Goal: Information Seeking & Learning: Compare options

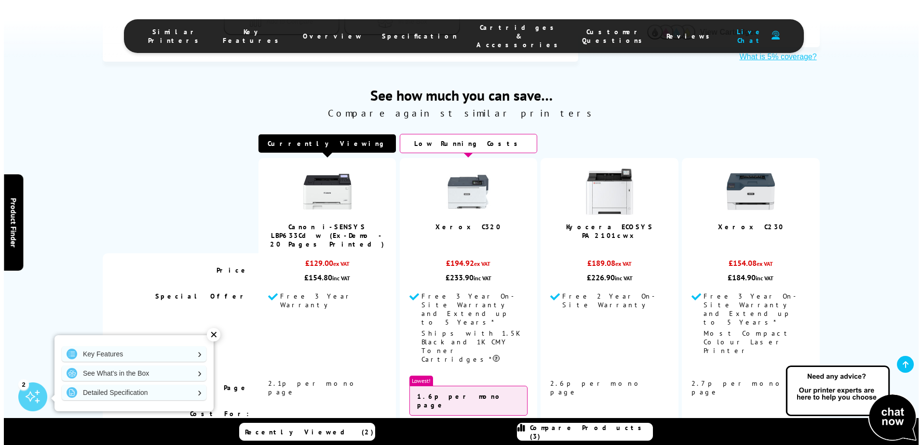
scroll to position [530, 0]
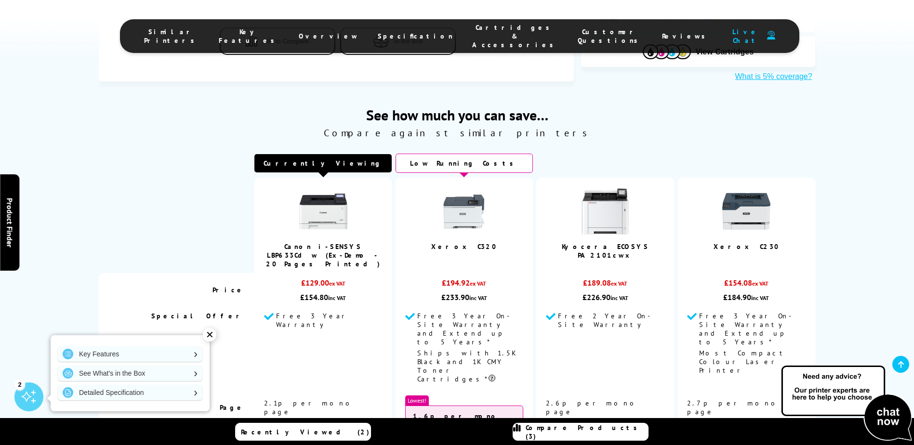
click at [562, 431] on span "Compare Products (3)" at bounding box center [587, 432] width 122 height 17
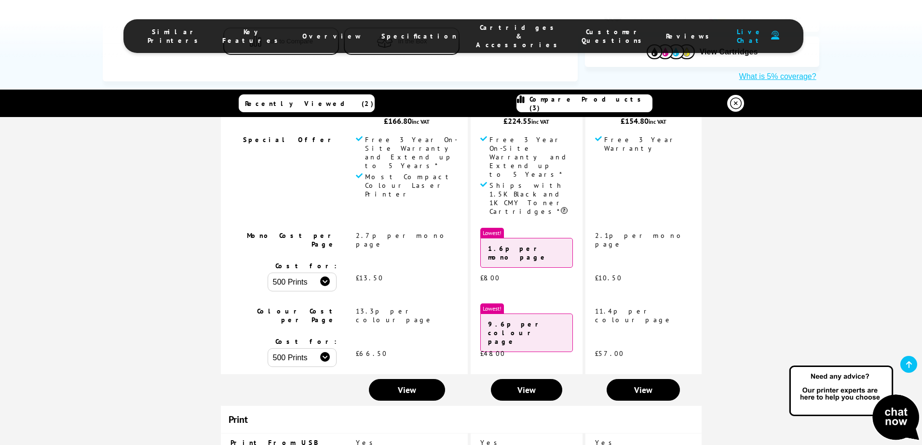
scroll to position [193, 0]
click at [522, 384] on span "View" at bounding box center [526, 389] width 18 height 11
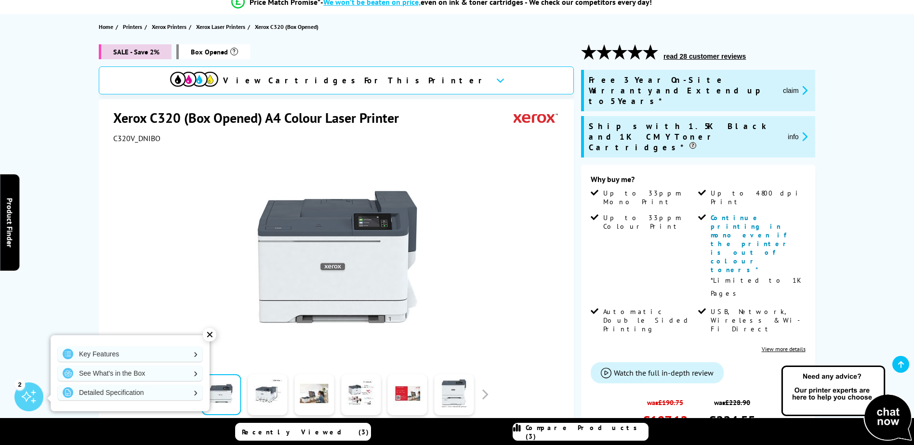
scroll to position [96, 0]
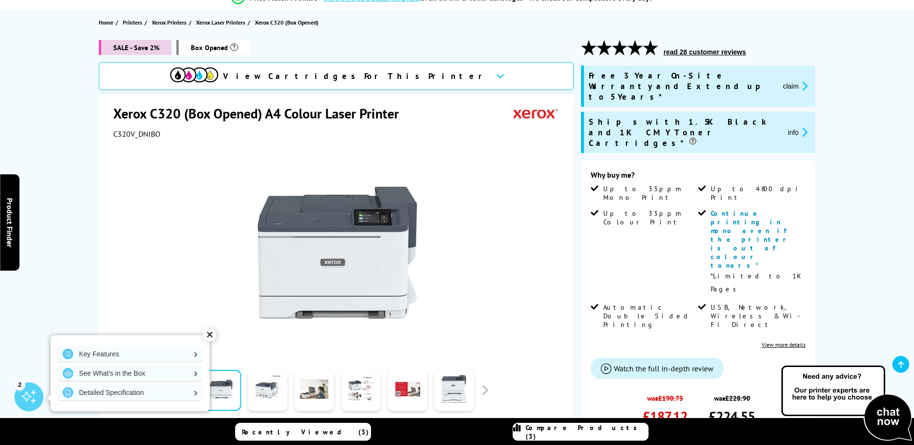
click at [207, 333] on div "✕" at bounding box center [209, 334] width 13 height 13
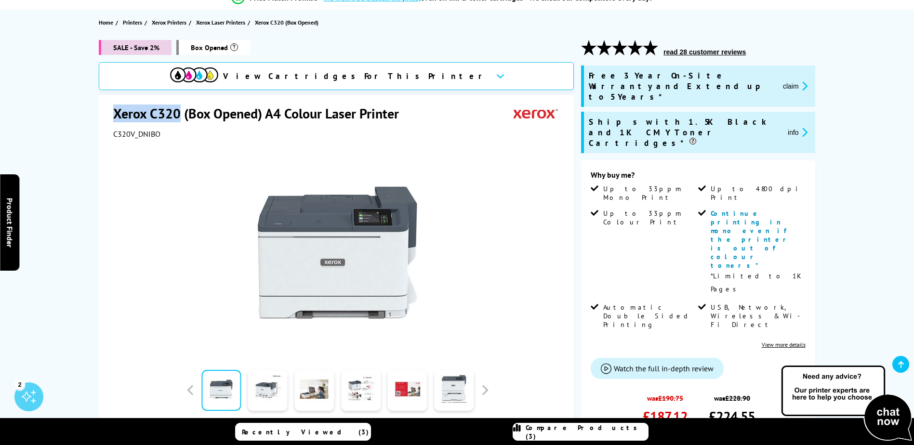
drag, startPoint x: 181, startPoint y: 113, endPoint x: 113, endPoint y: 116, distance: 68.5
click at [113, 116] on div "Xerox C320 (Box Opened) A4 Colour Laser Printer C320V_DNIBO Watch video Add to …" at bounding box center [336, 305] width 475 height 420
copy h1 "Xerox C320"
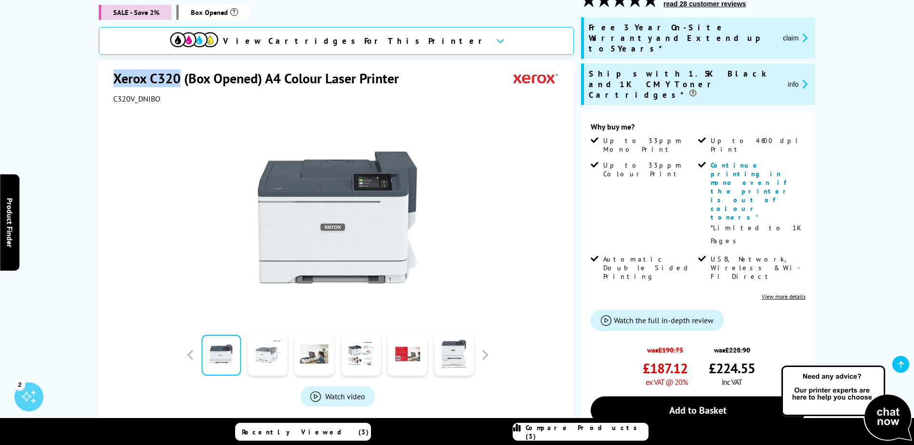
click at [271, 355] on link at bounding box center [268, 355] width 40 height 41
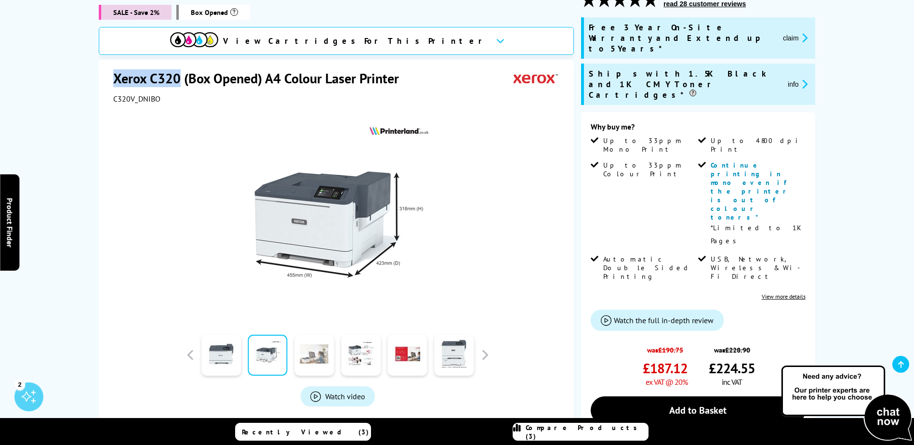
click at [315, 351] on link at bounding box center [314, 355] width 40 height 41
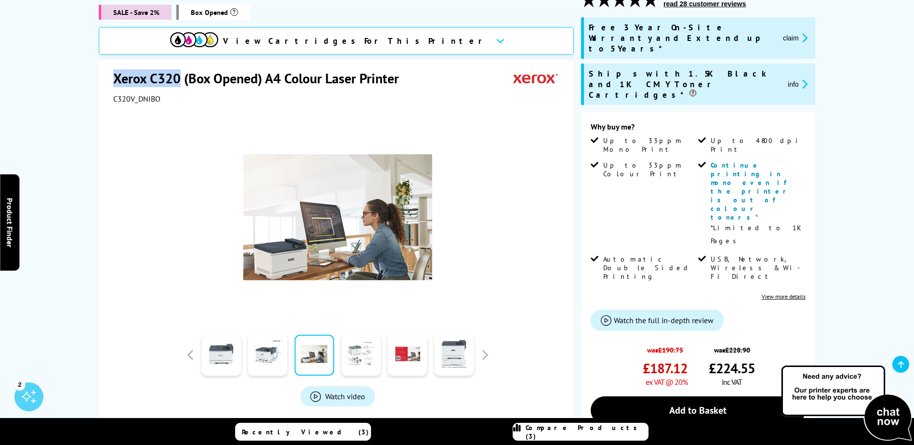
click at [363, 353] on link at bounding box center [361, 355] width 40 height 41
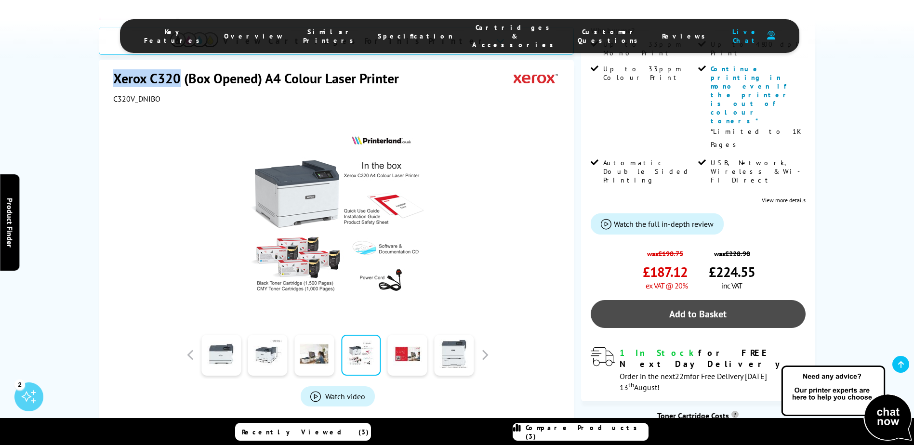
scroll to position [289, 0]
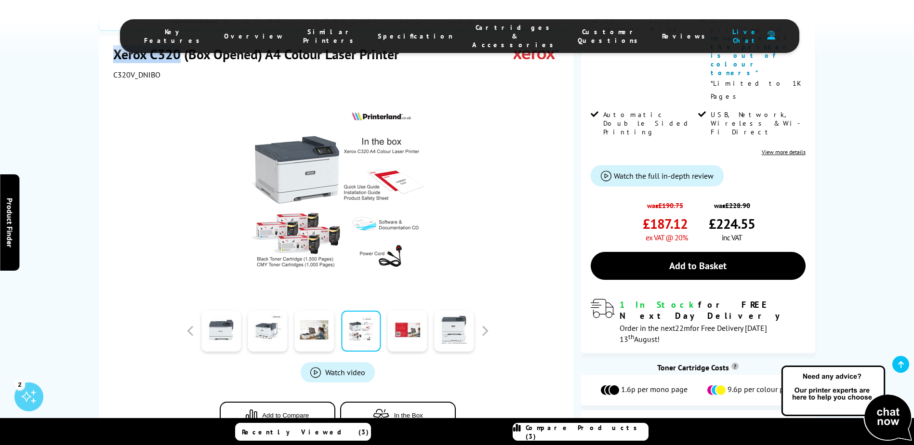
click at [732, 422] on span "View Cartridges" at bounding box center [725, 426] width 58 height 9
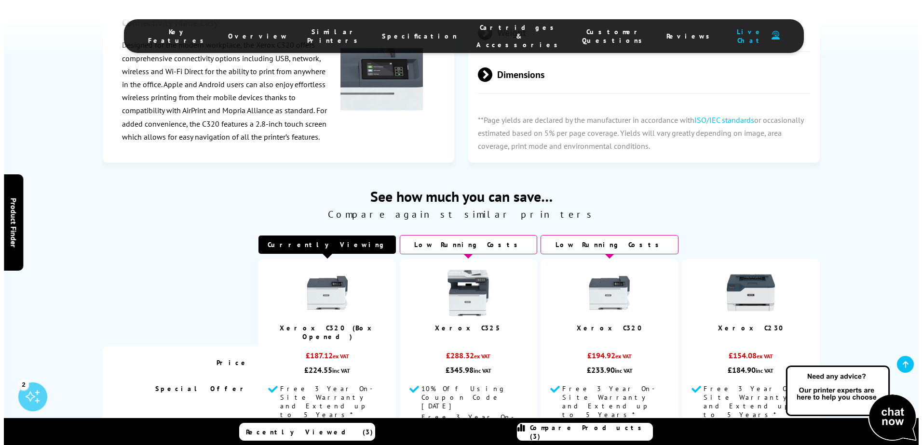
scroll to position [2190, 0]
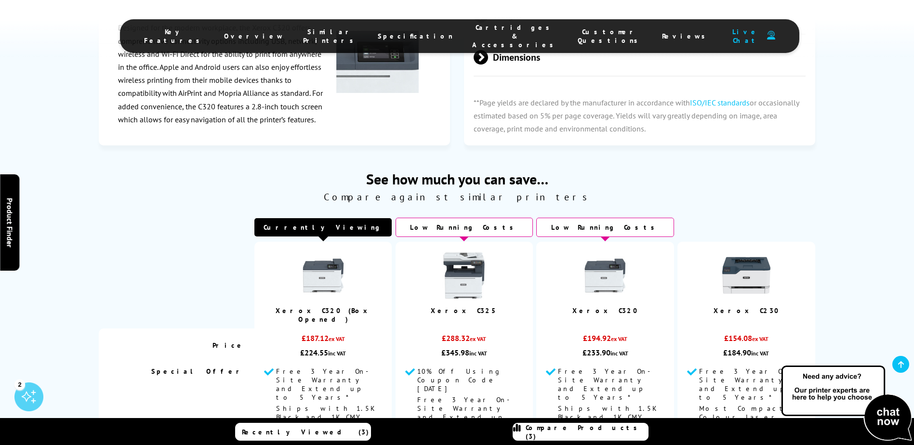
click at [580, 433] on span "Compare Products (3)" at bounding box center [587, 432] width 122 height 17
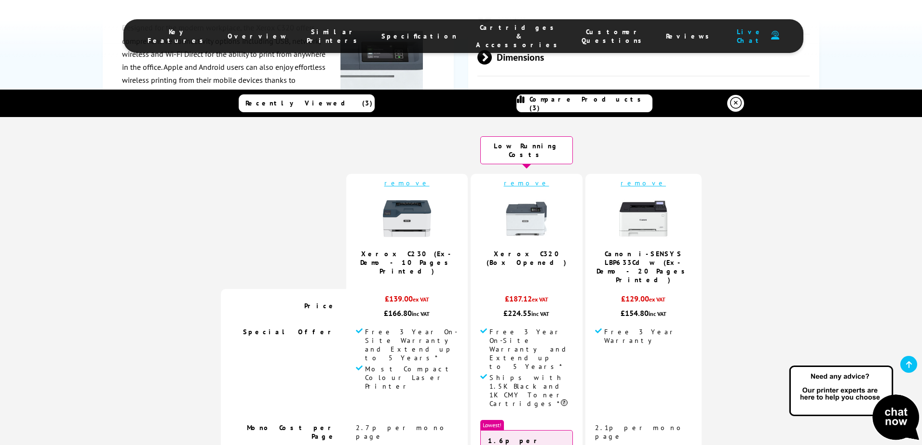
click at [652, 214] on img at bounding box center [643, 219] width 48 height 48
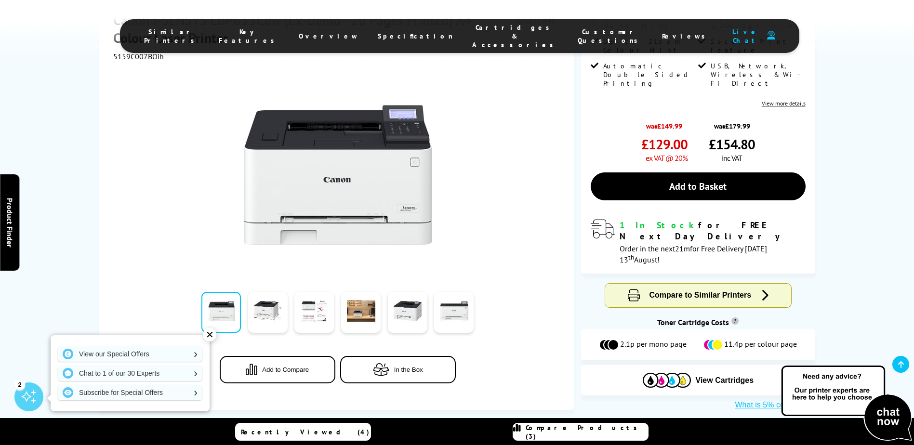
scroll to position [241, 0]
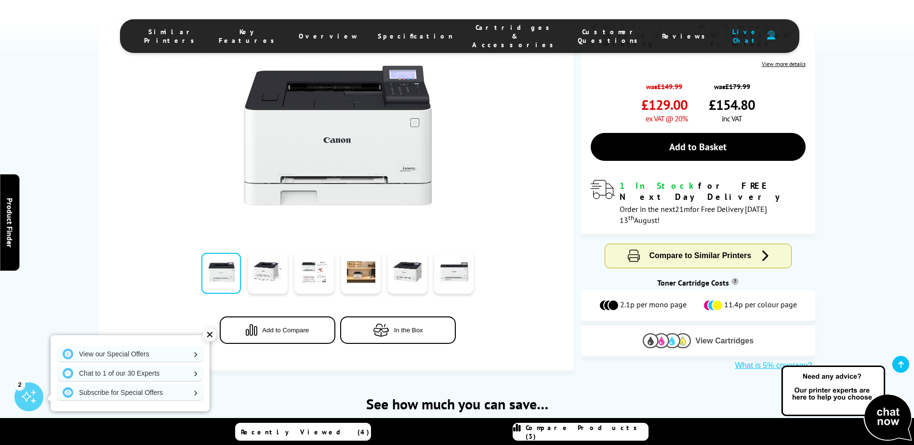
click at [711, 337] on span "View Cartridges" at bounding box center [725, 341] width 58 height 9
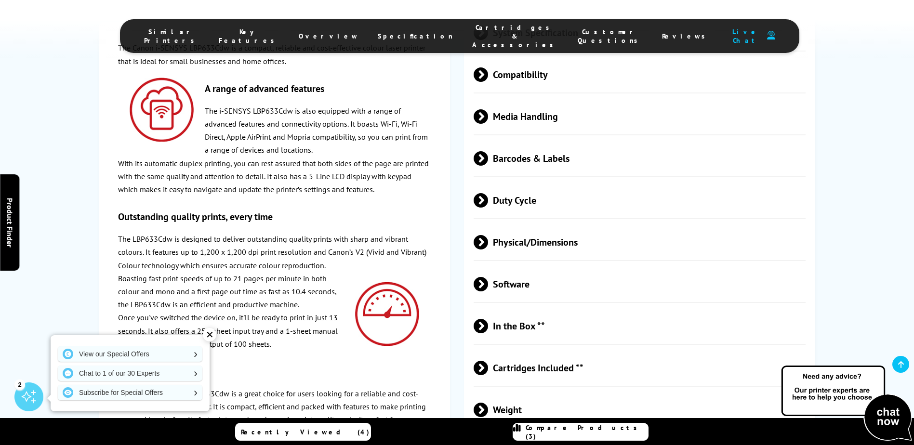
scroll to position [1963, 0]
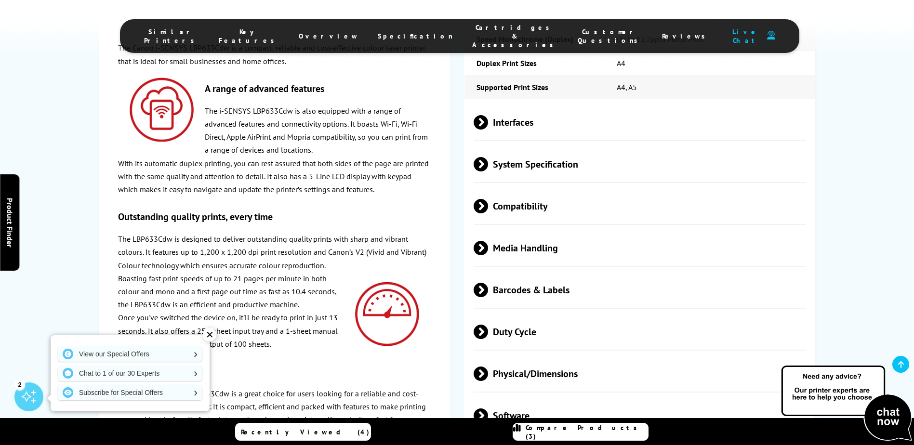
click at [204, 334] on div "✕" at bounding box center [209, 334] width 13 height 13
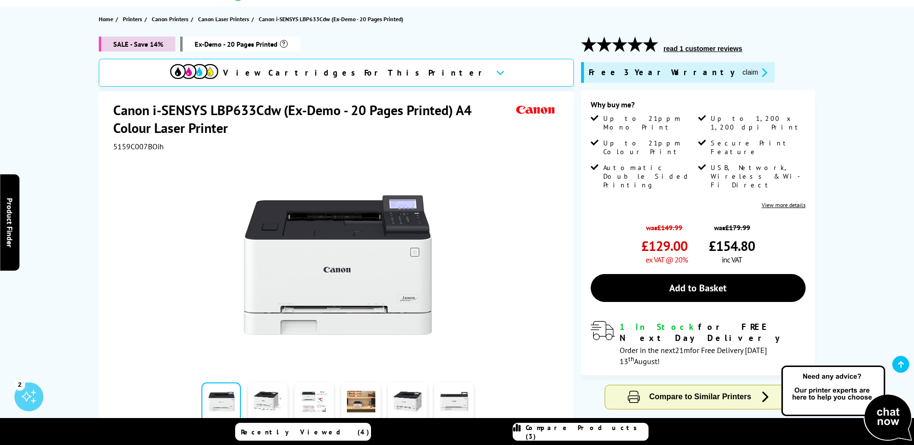
scroll to position [83, 0]
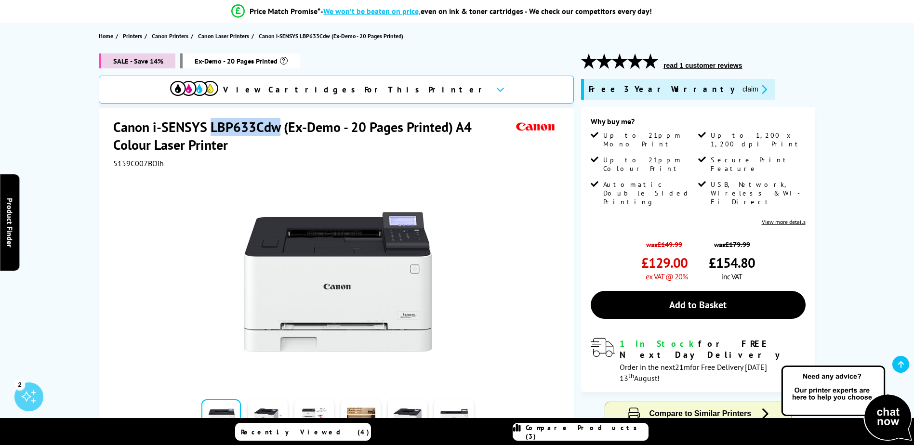
drag, startPoint x: 281, startPoint y: 127, endPoint x: 212, endPoint y: 129, distance: 69.0
click at [212, 129] on h1 "Canon i-SENSYS LBP633Cdw (Ex-Demo - 20 Pages Printed) A4 Colour Laser Printer" at bounding box center [313, 136] width 401 height 36
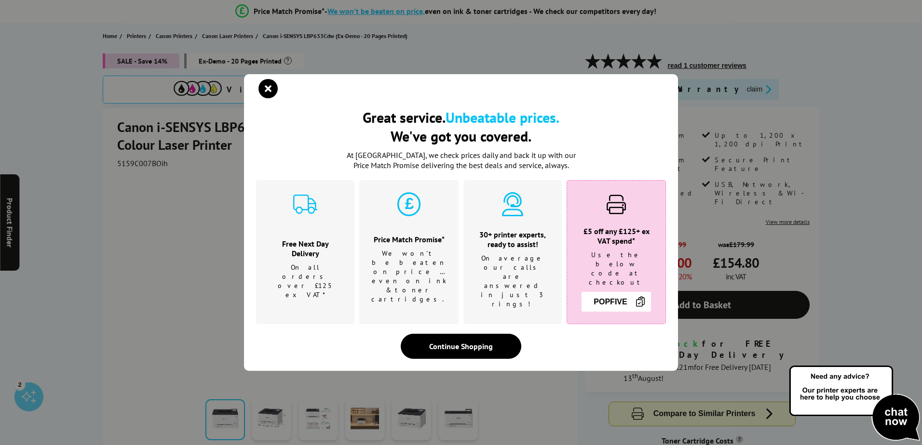
drag, startPoint x: 214, startPoint y: 128, endPoint x: 256, endPoint y: 98, distance: 52.6
click at [253, 98] on div "Great service. Unbeatable prices. We've got you covered. Great service. Unbeata…" at bounding box center [461, 222] width 434 height 297
click at [267, 98] on icon "close modal" at bounding box center [267, 88] width 19 height 19
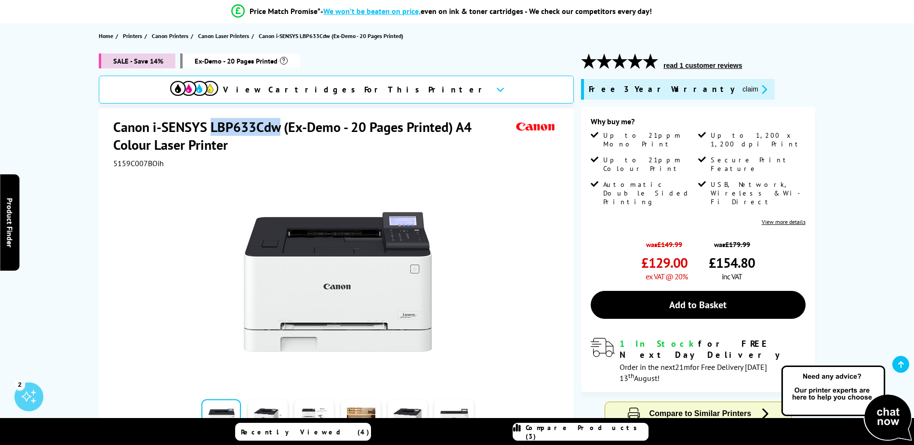
drag, startPoint x: 280, startPoint y: 129, endPoint x: 213, endPoint y: 127, distance: 67.5
click at [213, 127] on h1 "Canon i-SENSYS LBP633Cdw (Ex-Demo - 20 Pages Printed) A4 Colour Laser Printer" at bounding box center [313, 136] width 401 height 36
drag, startPoint x: 213, startPoint y: 127, endPoint x: 241, endPoint y: 125, distance: 28.5
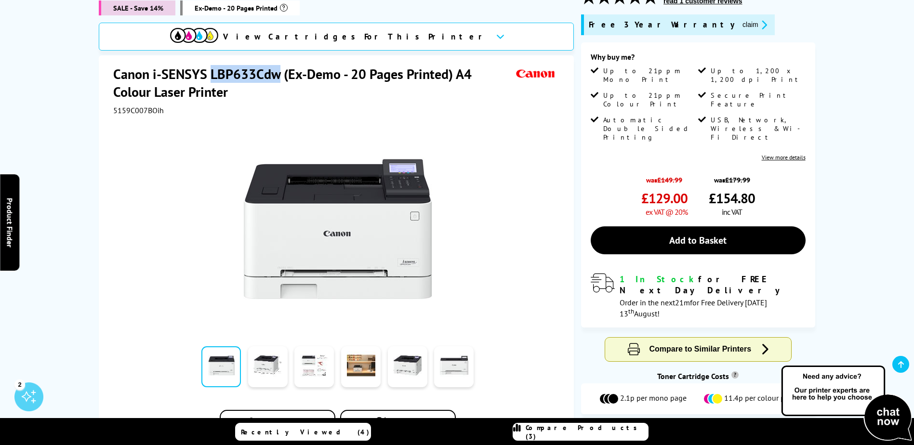
scroll to position [131, 0]
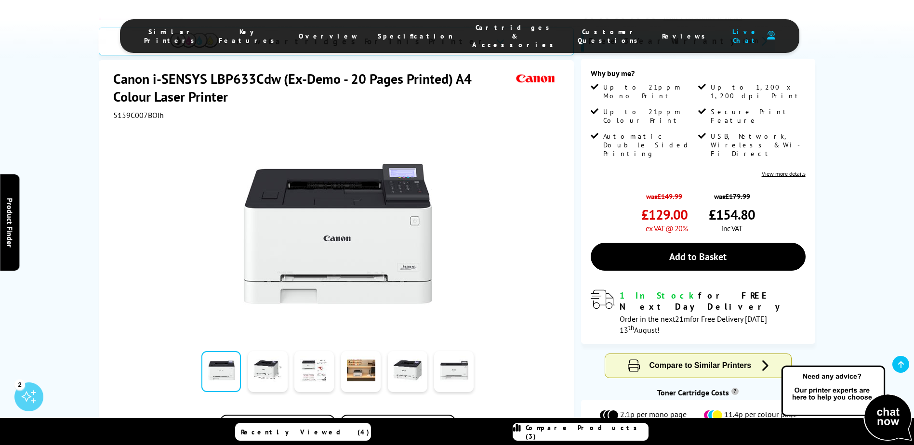
click at [81, 72] on div "SALE - Save 14% Ex-Demo - 20 Pages Printed View Cartridges For This Printer Can…" at bounding box center [457, 243] width 771 height 476
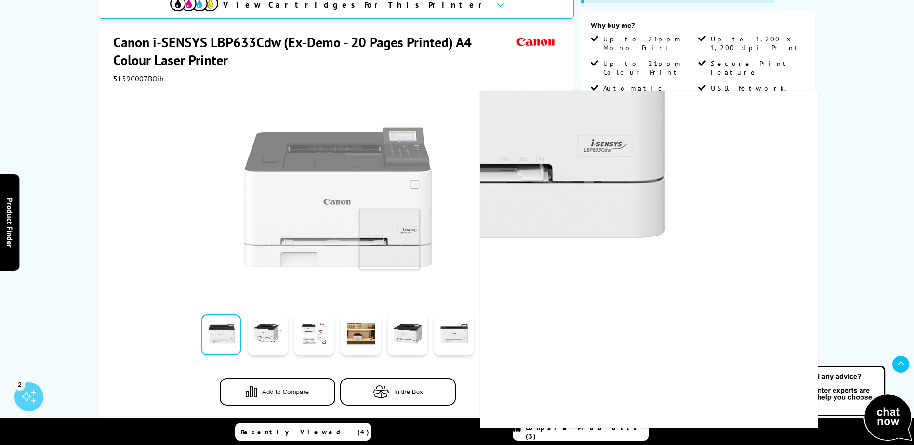
scroll to position [83, 0]
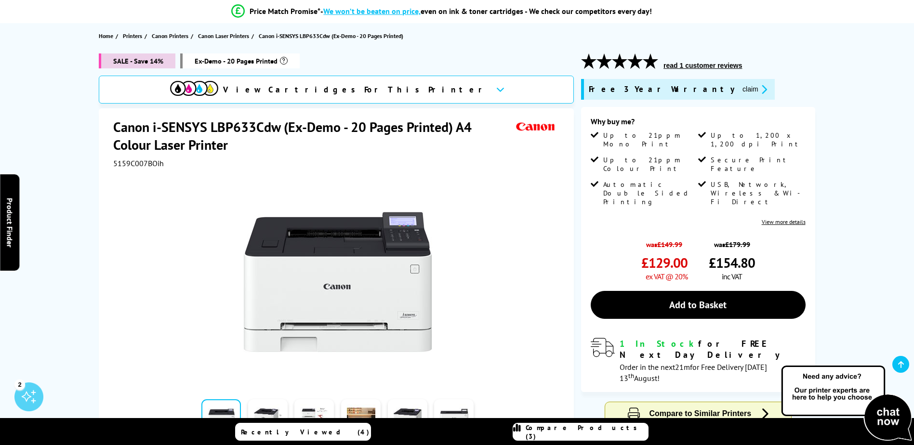
click at [297, 326] on img at bounding box center [337, 281] width 189 height 189
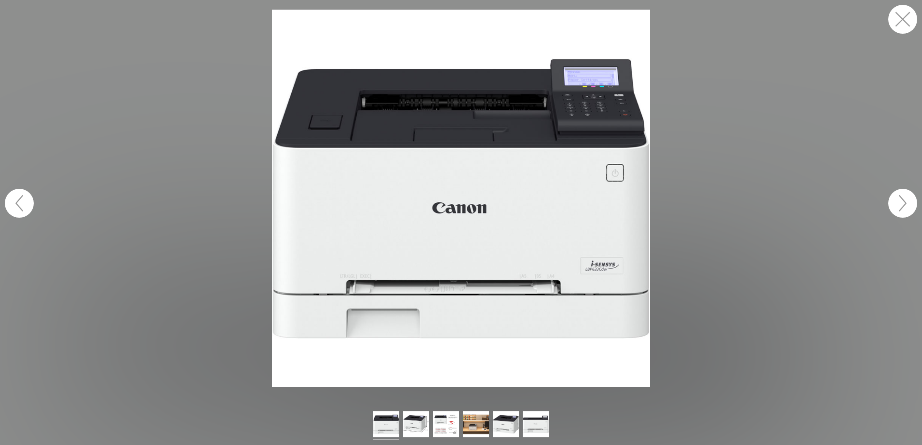
click at [896, 205] on button "button" at bounding box center [902, 203] width 29 height 29
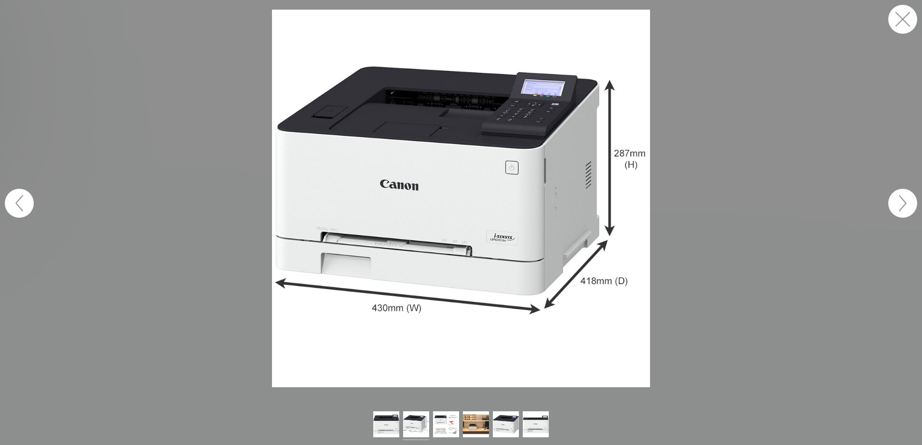
click at [896, 206] on button "button" at bounding box center [902, 203] width 29 height 29
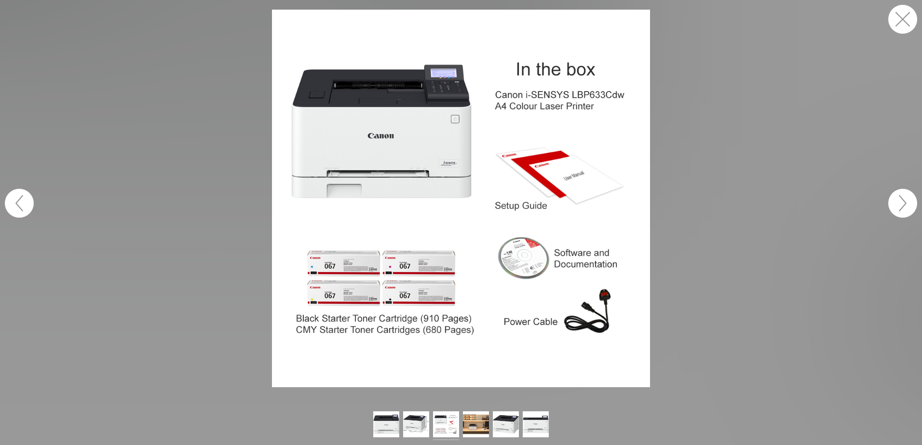
click at [896, 206] on button "button" at bounding box center [902, 203] width 29 height 29
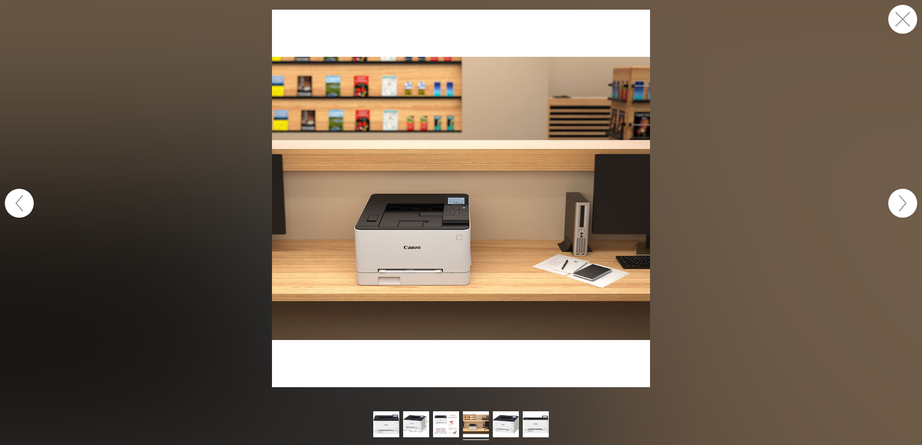
click at [896, 206] on button "button" at bounding box center [902, 203] width 29 height 29
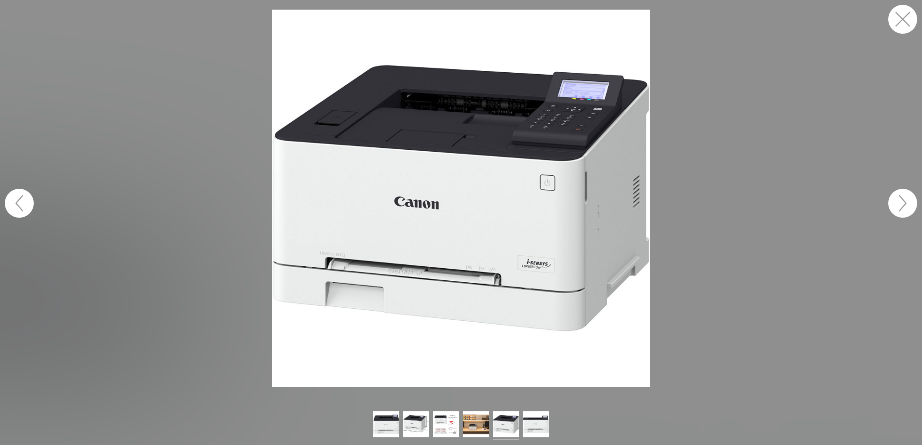
click at [896, 206] on button "button" at bounding box center [902, 203] width 29 height 29
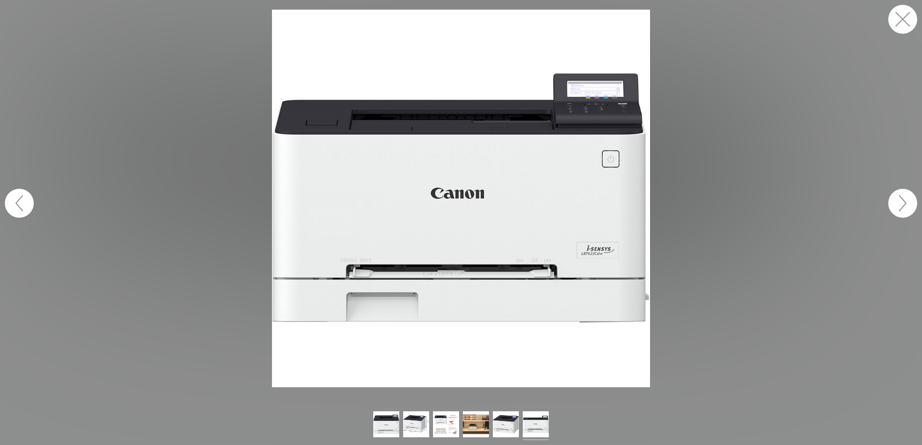
click at [896, 206] on button "button" at bounding box center [902, 203] width 29 height 29
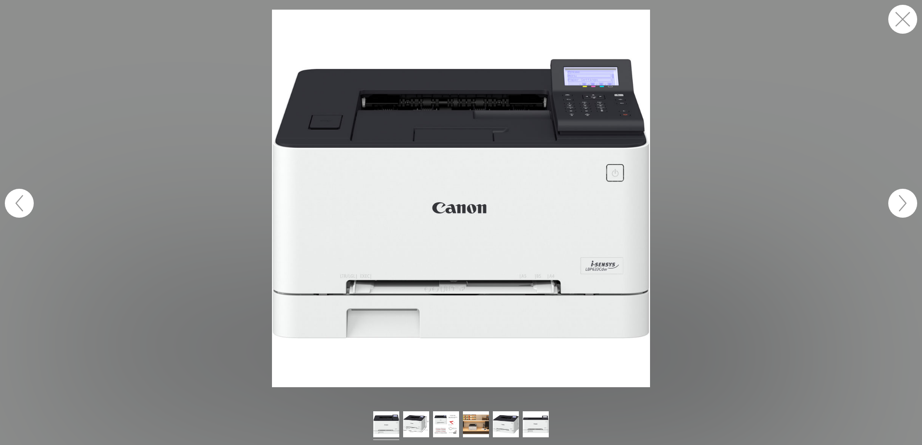
click at [897, 17] on button "button" at bounding box center [902, 19] width 29 height 29
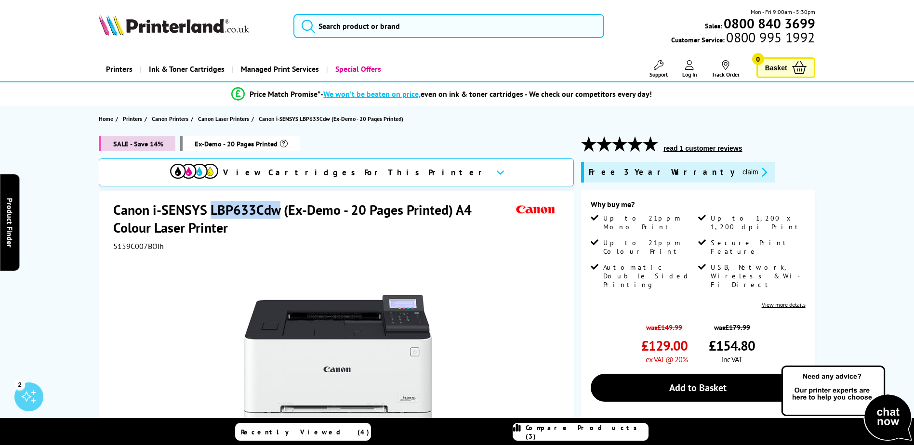
drag, startPoint x: 281, startPoint y: 210, endPoint x: 213, endPoint y: 212, distance: 68.5
click at [213, 212] on h1 "Canon i-SENSYS LBP633Cdw (Ex-Demo - 20 Pages Printed) A4 Colour Laser Printer" at bounding box center [313, 219] width 401 height 36
copy h1 "LBP633Cdw"
click at [717, 145] on button "read 1 customer reviews" at bounding box center [703, 148] width 84 height 9
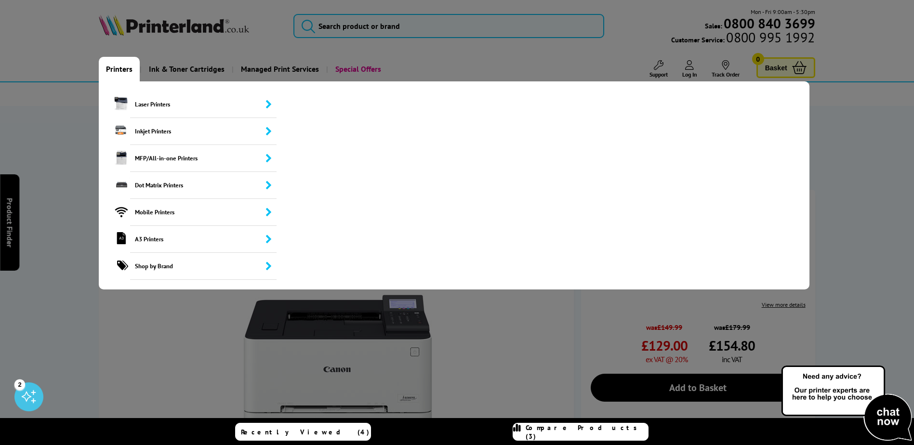
click at [122, 68] on link "Printers" at bounding box center [119, 69] width 41 height 25
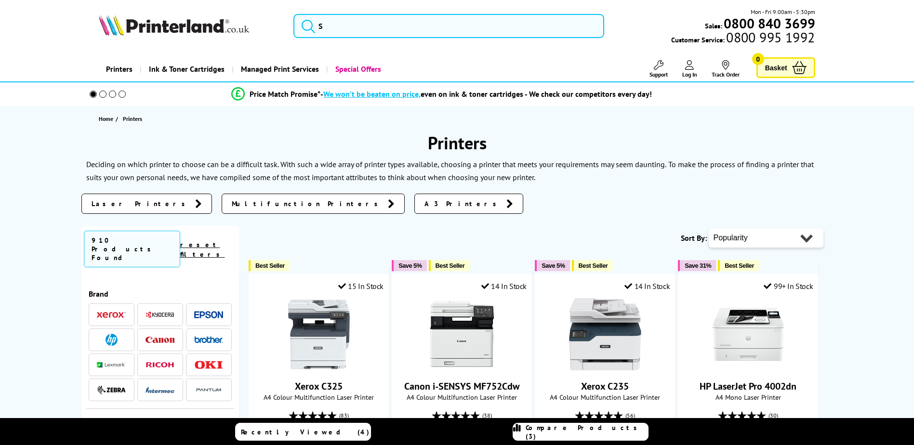
click at [113, 71] on link "Printers" at bounding box center [119, 69] width 41 height 25
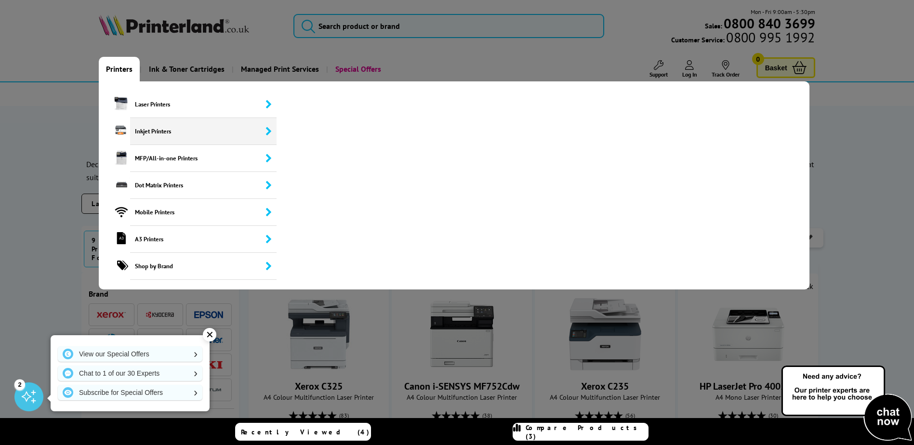
click at [147, 134] on span "Inkjet Printers" at bounding box center [203, 131] width 147 height 27
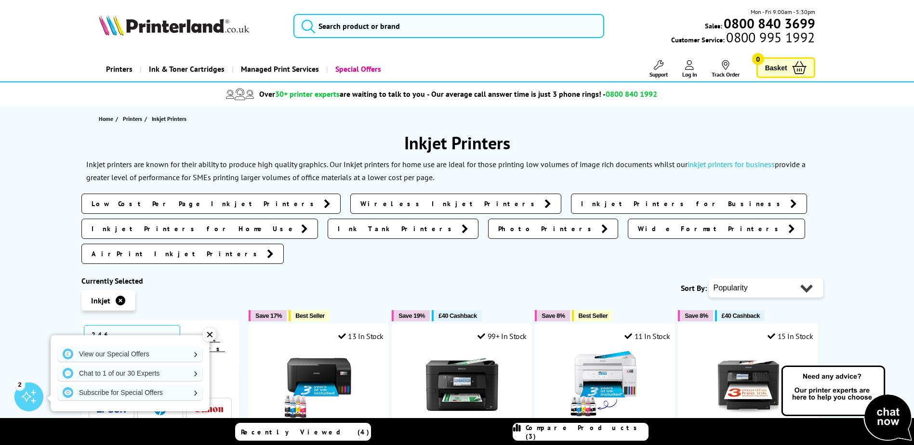
click at [457, 224] on span "Ink Tank Printers" at bounding box center [397, 229] width 119 height 10
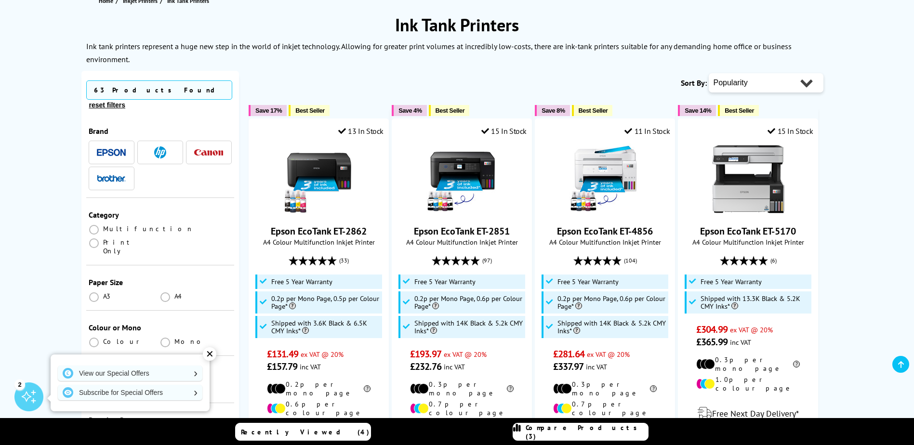
scroll to position [145, 0]
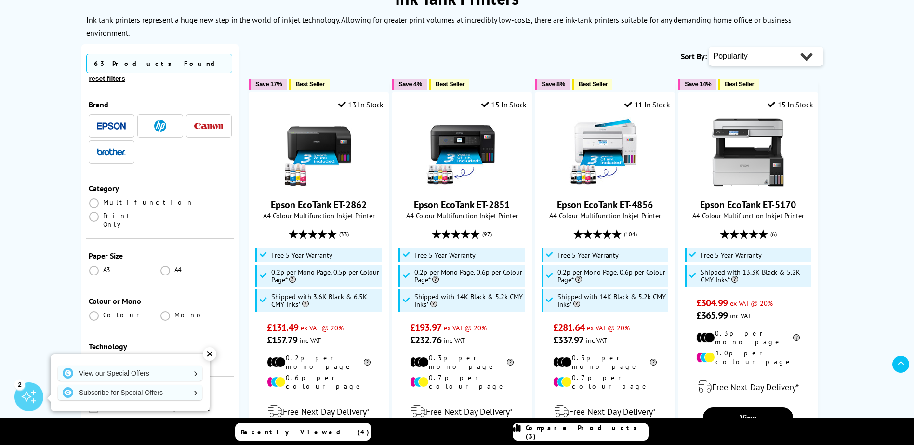
click at [213, 356] on div "✕" at bounding box center [209, 354] width 13 height 13
click at [779, 60] on select "Popularity Rating Price - Low to High Price - High to Low Running Costs - Low t…" at bounding box center [766, 56] width 115 height 19
select select "Price Ascending"
click at [709, 47] on select "Popularity Rating Price - Low to High Price - High to Low Running Costs - Low t…" at bounding box center [766, 56] width 115 height 19
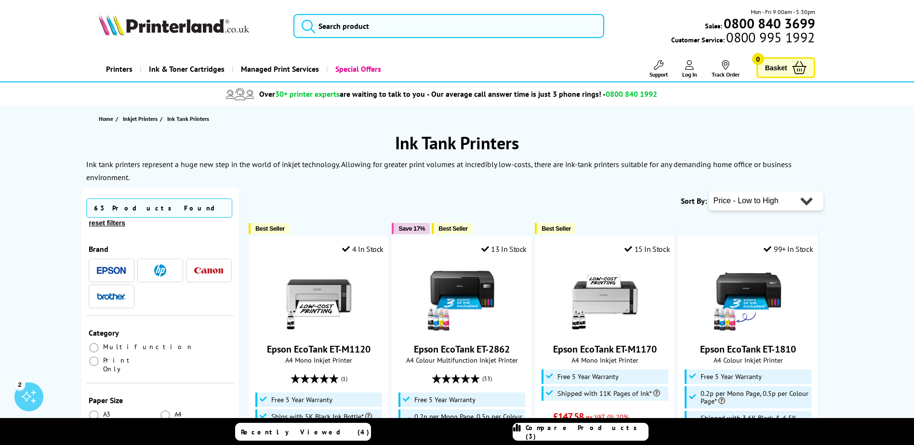
click at [747, 196] on select "Popularity Rating Price - Low to High Price - High to Low Running Costs - Low t…" at bounding box center [766, 200] width 115 height 19
select select "Running Costs"
click at [709, 191] on select "Popularity Rating Price - Low to High Price - High to Low Running Costs - Low t…" at bounding box center [766, 200] width 115 height 19
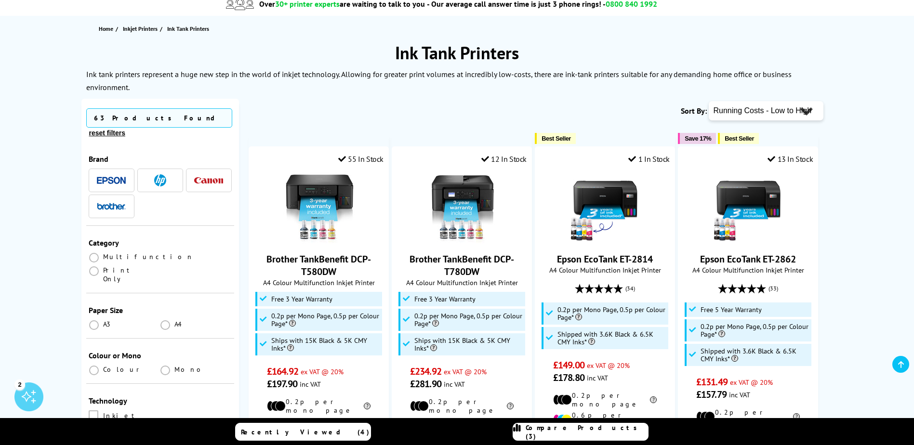
scroll to position [96, 0]
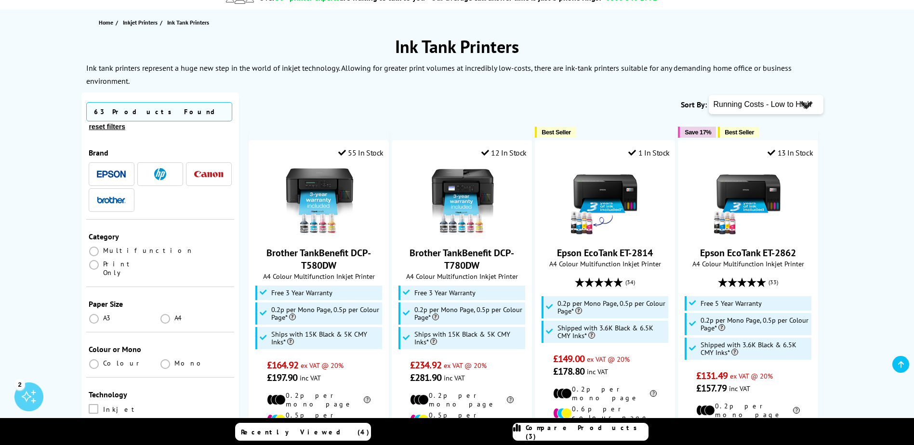
click at [750, 109] on select "Popularity Rating Price - Low to High Price - High to Low Running Costs - Low t…" at bounding box center [766, 104] width 115 height 19
select select "Price Ascending"
click at [709, 95] on select "Popularity Rating Price - Low to High Price - High to Low Running Costs - Low t…" at bounding box center [766, 104] width 115 height 19
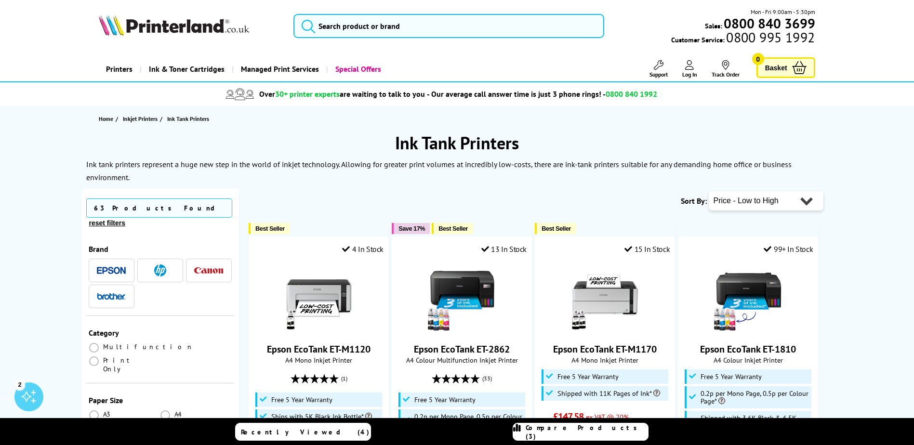
click at [111, 291] on span "button" at bounding box center [111, 297] width 29 height 12
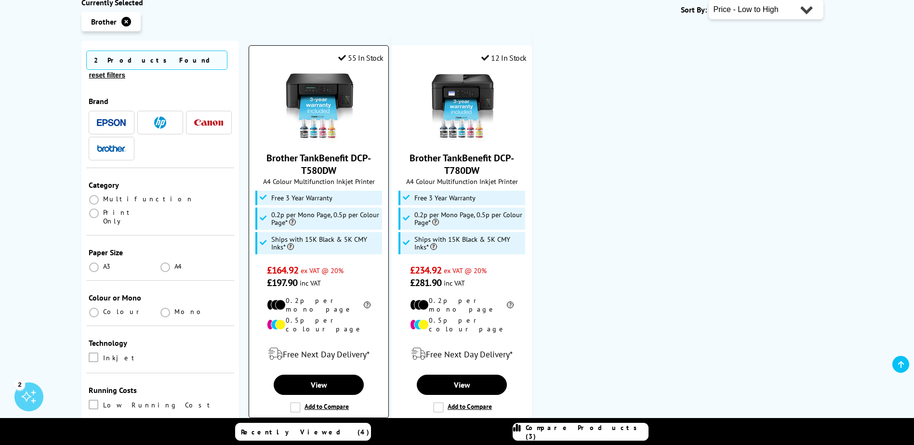
scroll to position [193, 0]
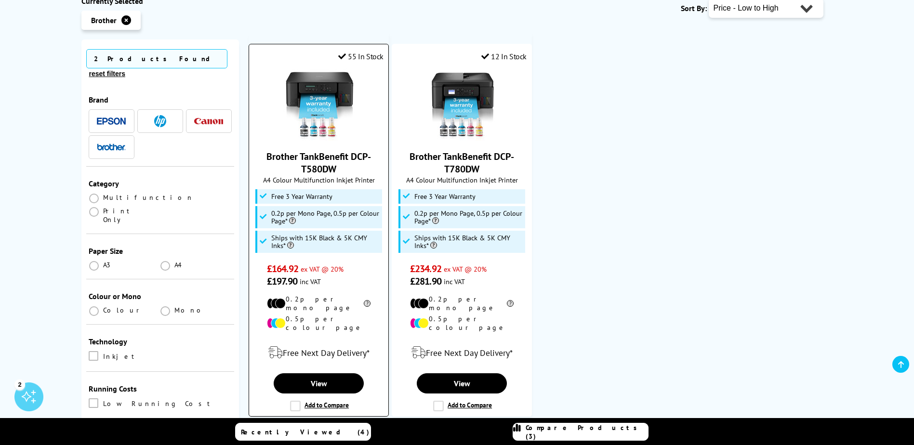
click at [330, 87] on img at bounding box center [319, 104] width 72 height 72
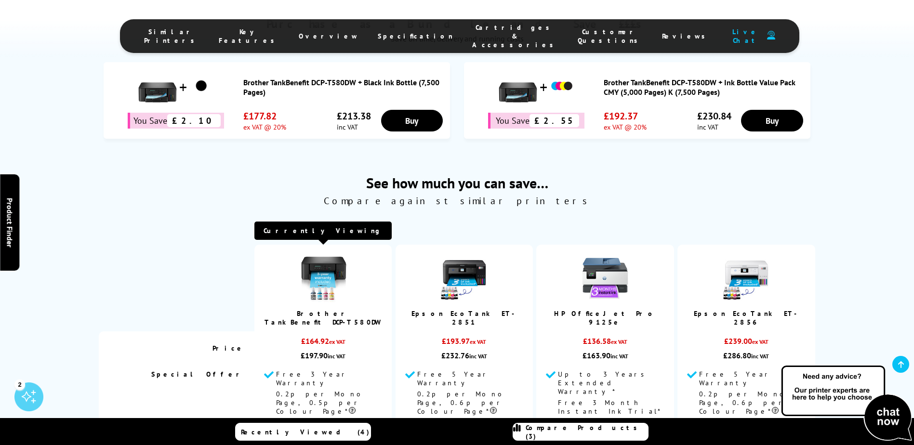
scroll to position [627, 0]
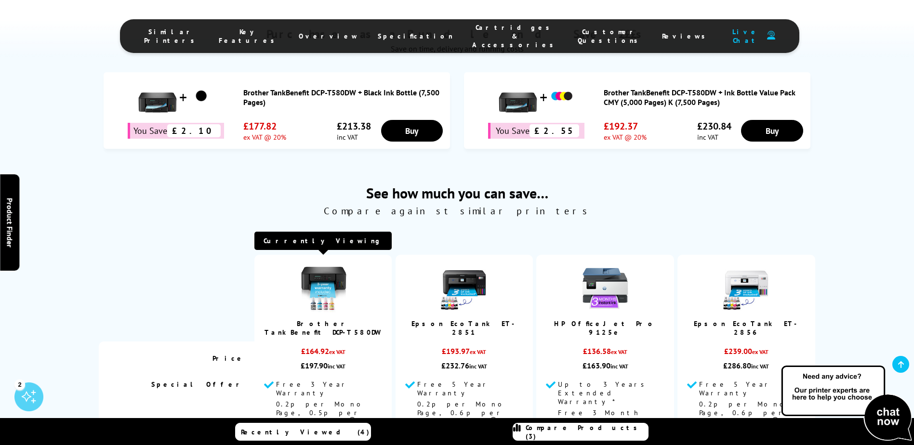
click at [320, 265] on img at bounding box center [323, 289] width 48 height 48
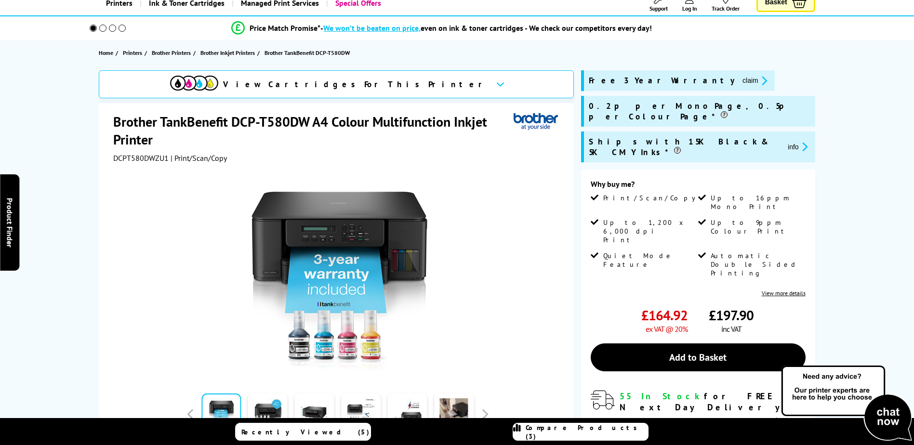
scroll to position [193, 0]
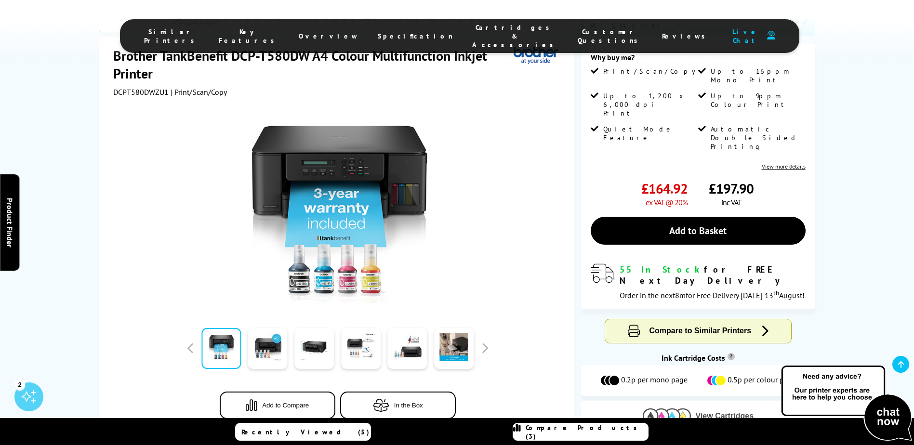
click at [709, 412] on span "View Cartridges" at bounding box center [725, 416] width 58 height 9
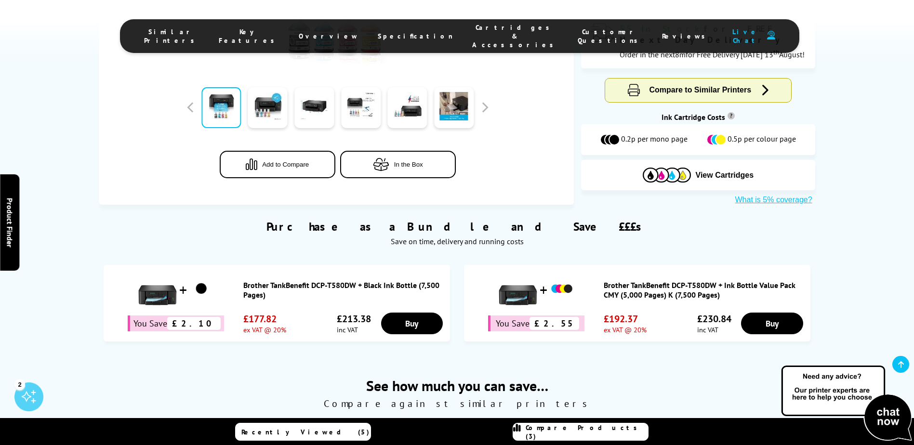
scroll to position [723, 0]
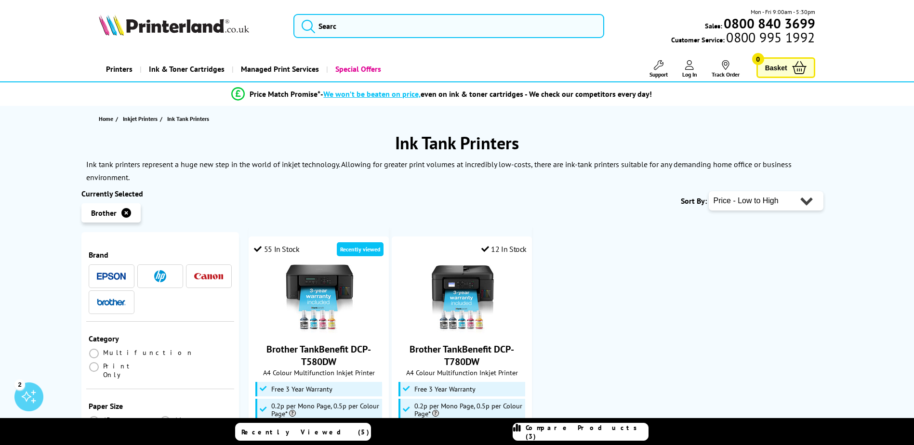
scroll to position [96, 0]
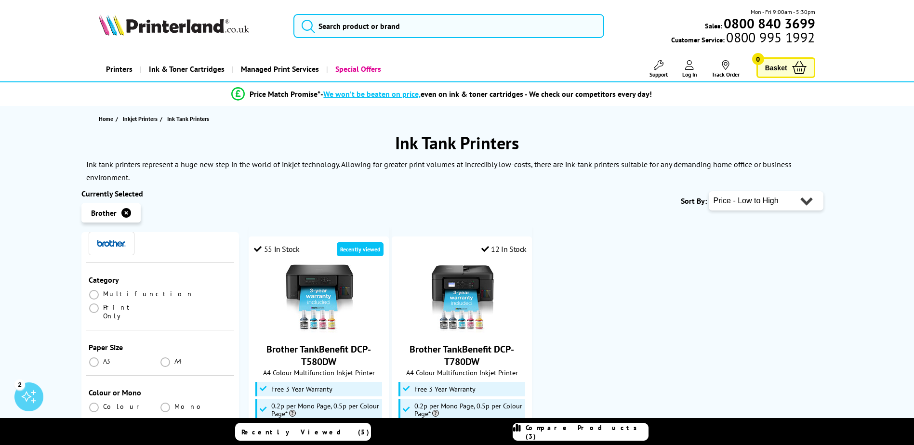
click at [130, 213] on icon "button" at bounding box center [126, 213] width 10 height 10
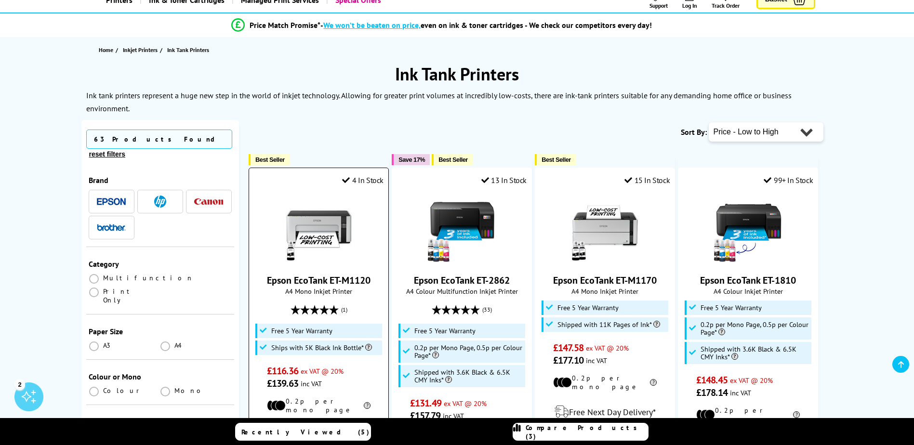
scroll to position [96, 0]
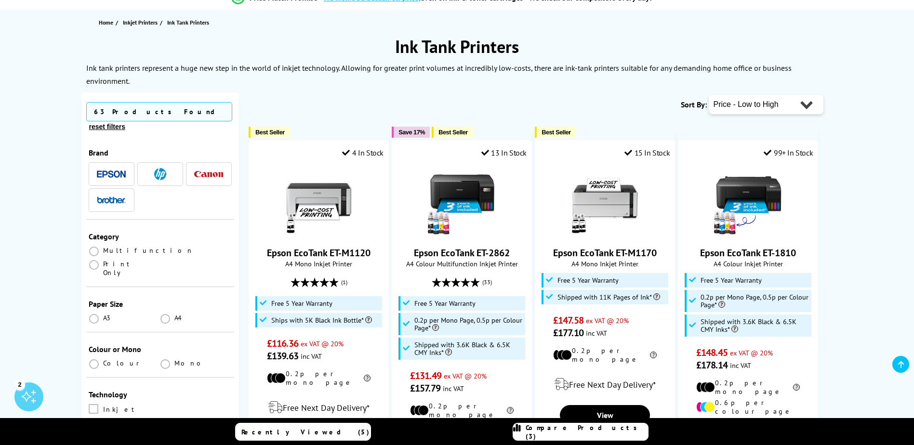
click at [114, 359] on span "Colour" at bounding box center [123, 363] width 40 height 9
click at [96, 360] on span at bounding box center [94, 365] width 10 height 10
click at [103, 361] on input "radio" at bounding box center [103, 361] width 0 height 0
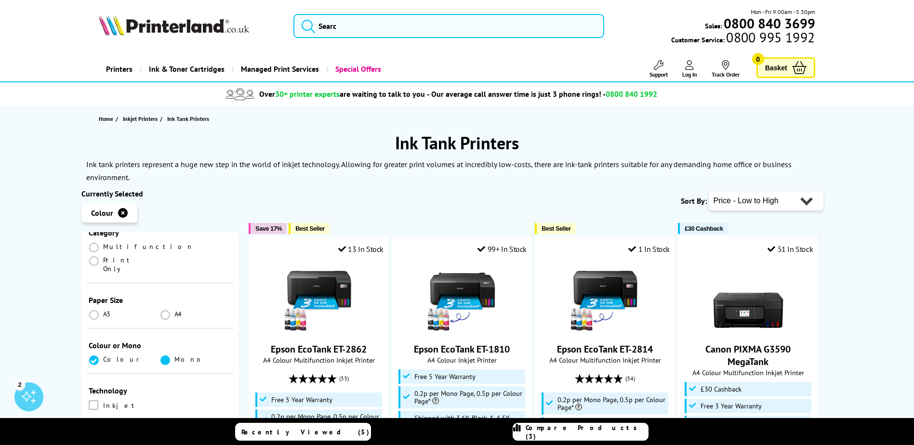
scroll to position [145, 0]
click at [99, 255] on span at bounding box center [94, 260] width 10 height 10
click at [103, 256] on Only "radio" at bounding box center [103, 256] width 0 height 0
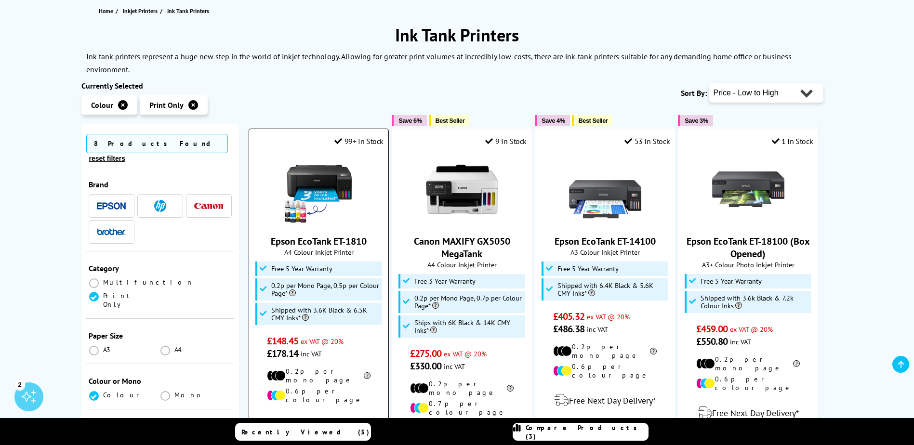
scroll to position [193, 0]
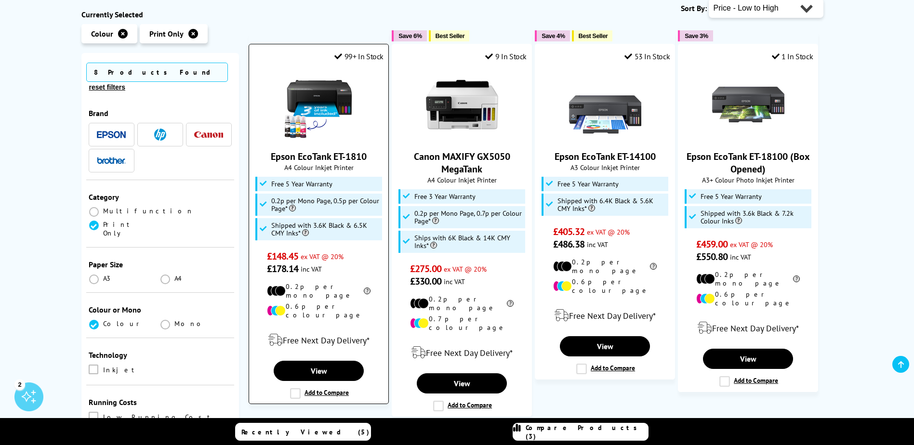
click at [325, 84] on img at bounding box center [319, 104] width 72 height 72
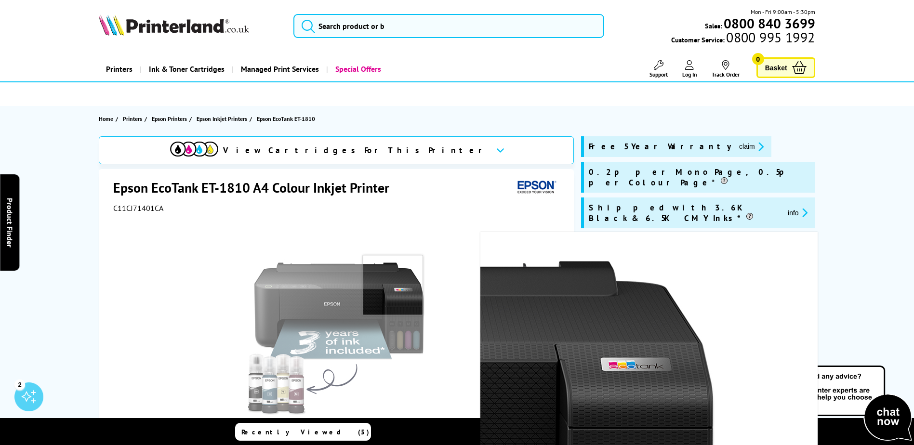
scroll to position [193, 0]
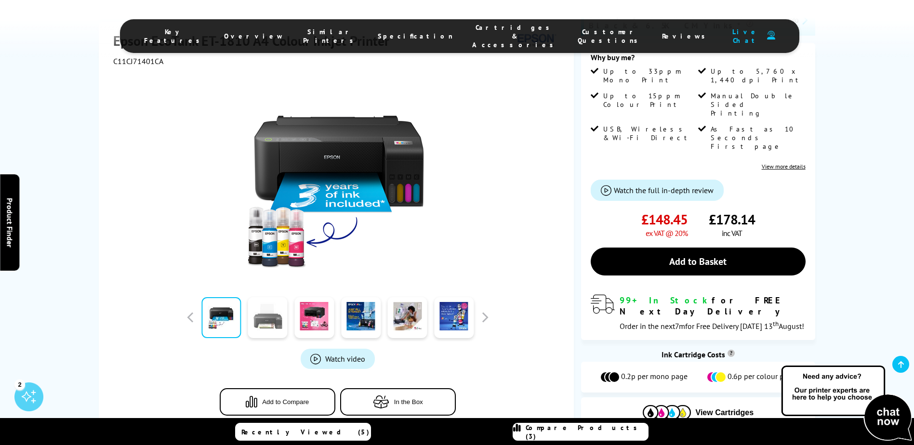
click at [281, 297] on link at bounding box center [268, 317] width 40 height 41
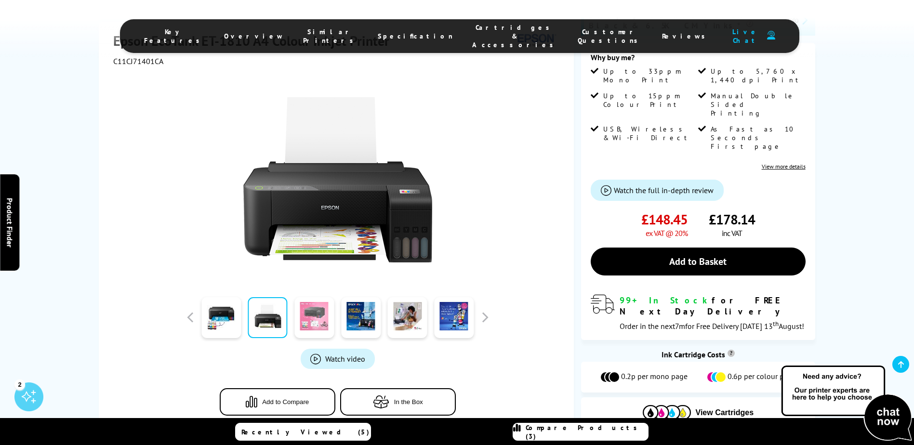
click at [325, 297] on link at bounding box center [314, 317] width 40 height 41
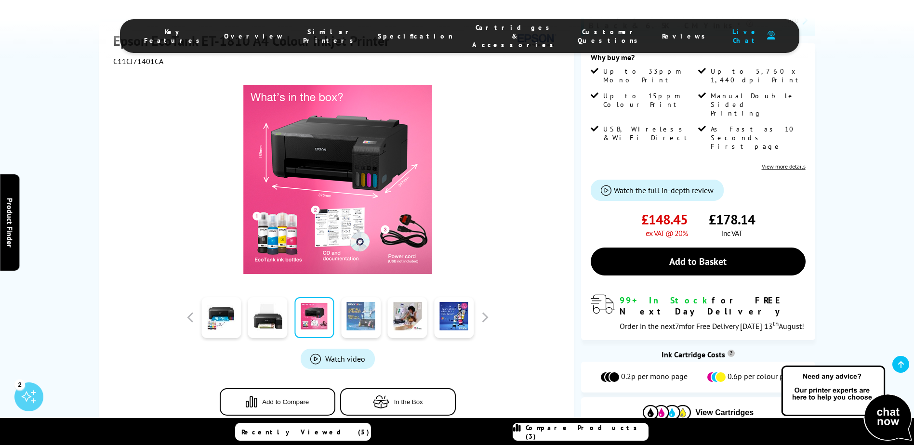
click at [348, 297] on link at bounding box center [361, 317] width 40 height 41
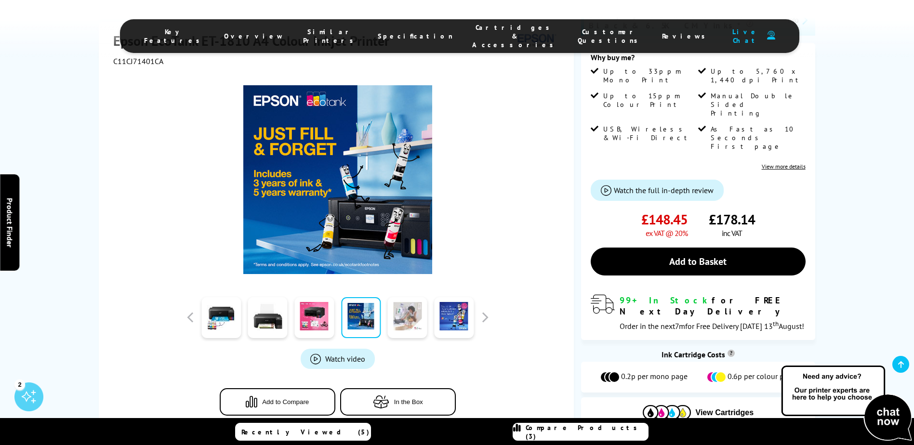
click at [402, 297] on link at bounding box center [408, 317] width 40 height 41
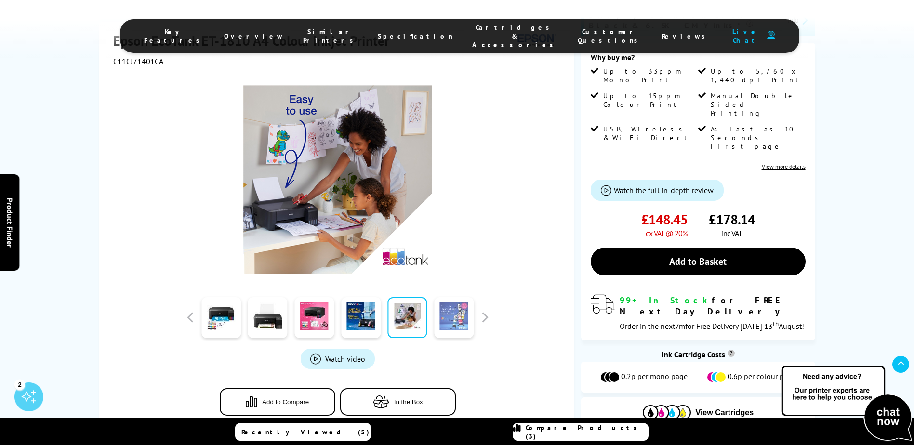
click at [452, 297] on link at bounding box center [454, 317] width 40 height 41
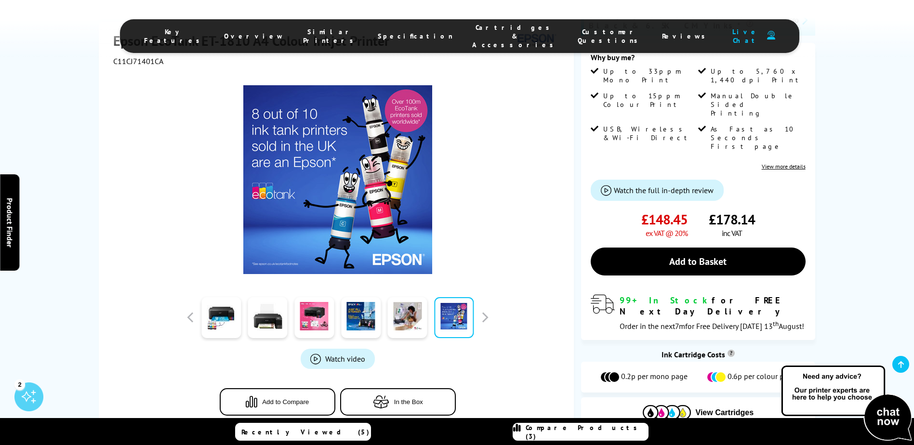
click at [492, 271] on div "Watch video Add to Compare In the Box" at bounding box center [337, 250] width 449 height 369
click at [488, 310] on button "button" at bounding box center [485, 317] width 14 height 14
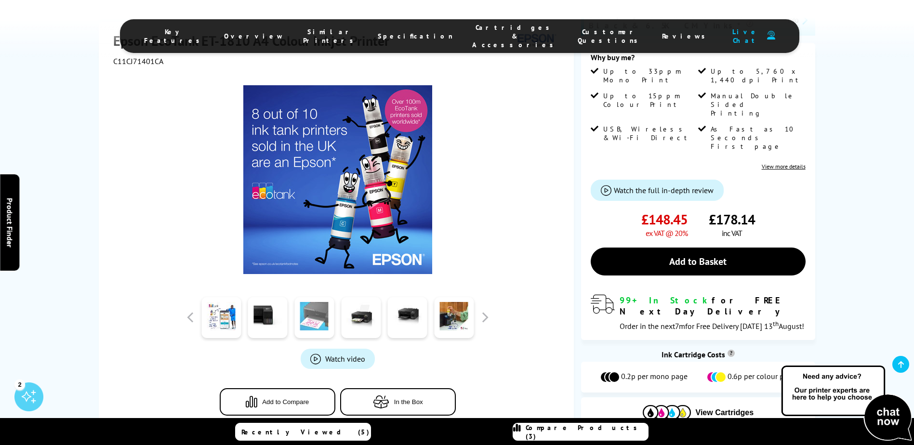
click at [308, 297] on link at bounding box center [314, 317] width 40 height 41
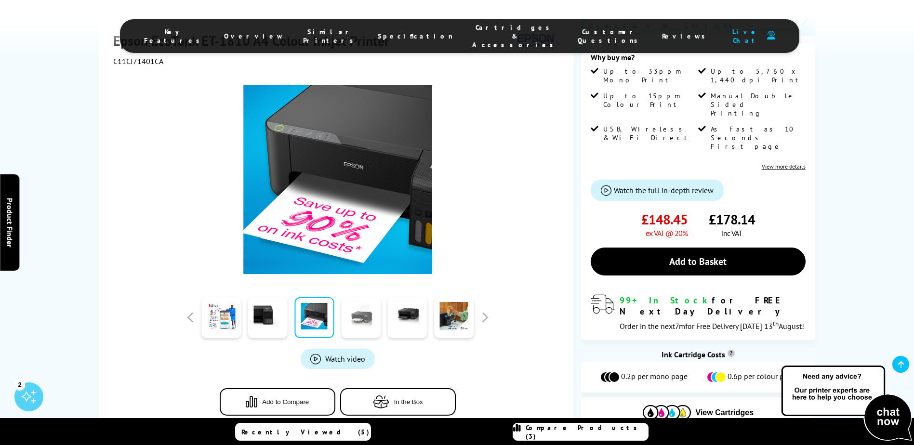
click at [354, 297] on link at bounding box center [361, 317] width 40 height 41
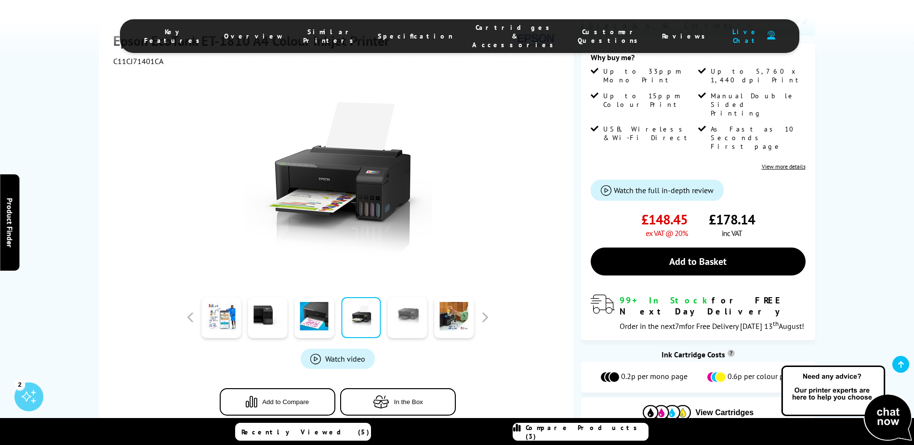
click at [391, 297] on link at bounding box center [408, 317] width 40 height 41
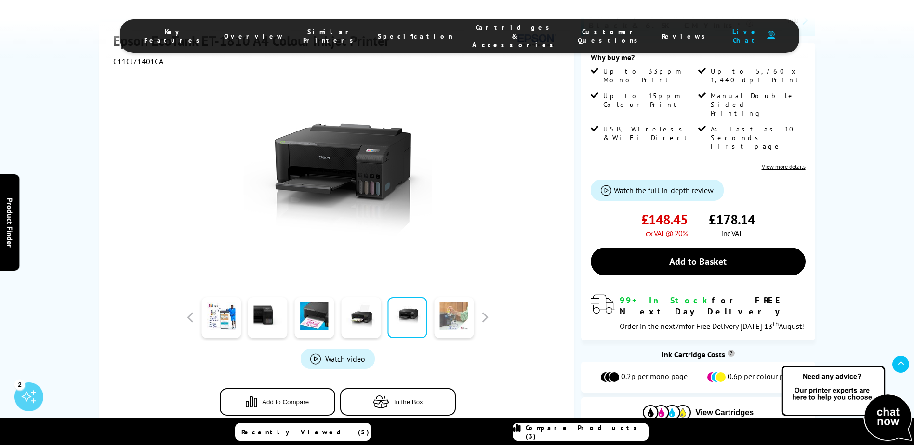
click at [451, 297] on link at bounding box center [454, 317] width 40 height 41
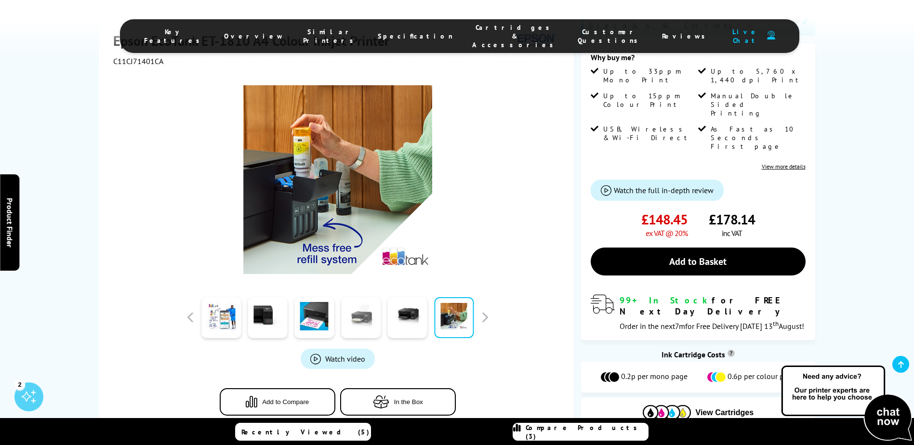
click at [366, 297] on link at bounding box center [361, 317] width 40 height 41
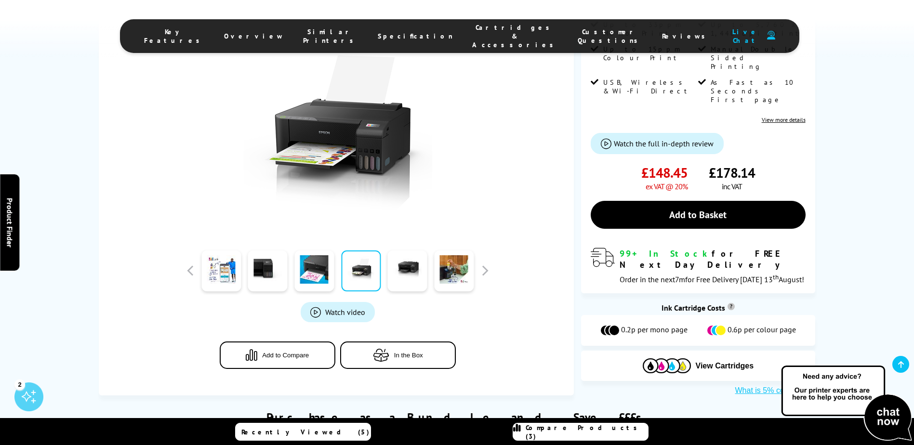
scroll to position [48, 0]
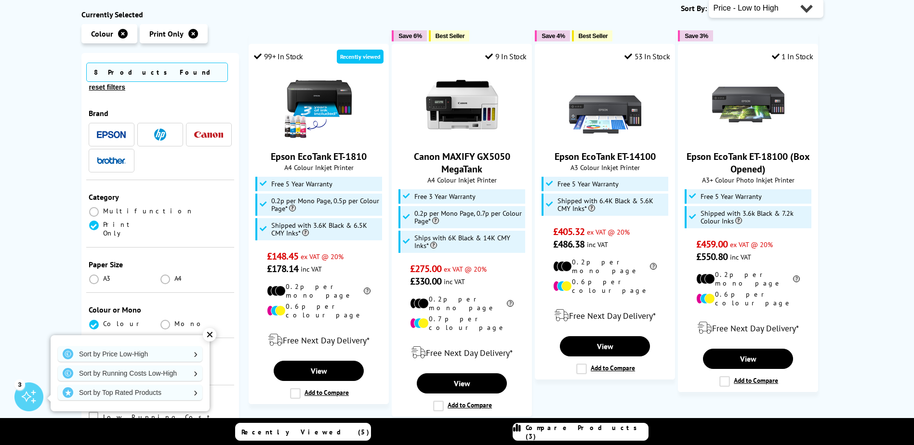
scroll to position [96, 0]
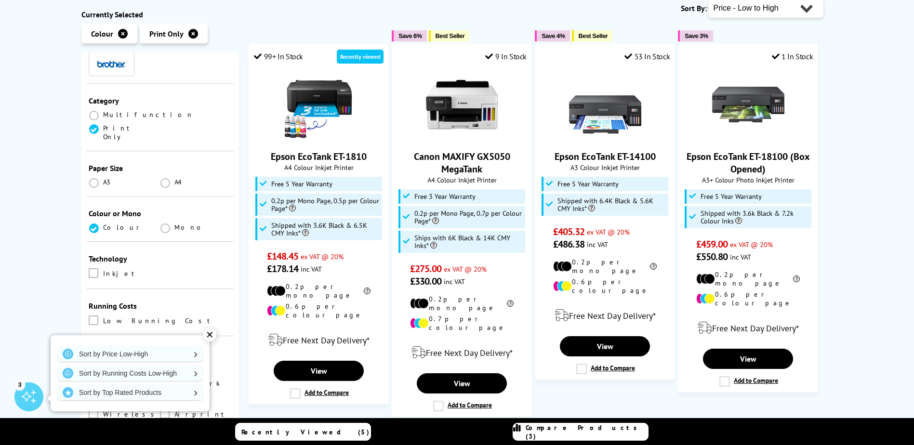
click at [210, 337] on div "✕" at bounding box center [209, 334] width 13 height 13
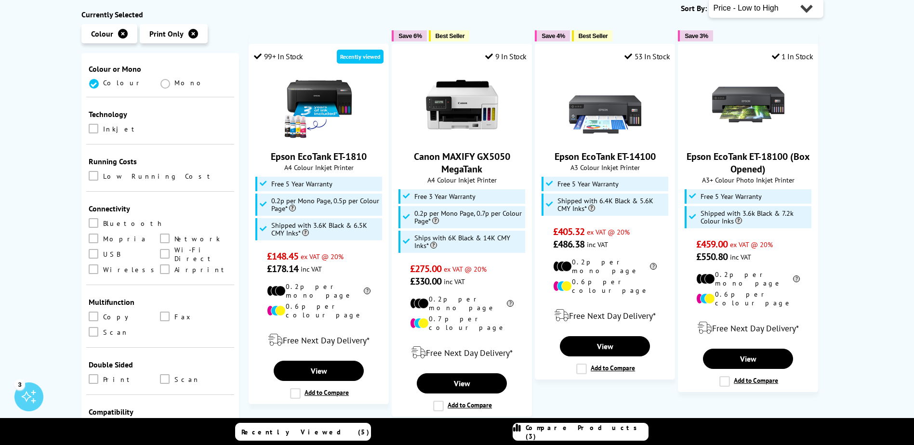
scroll to position [289, 0]
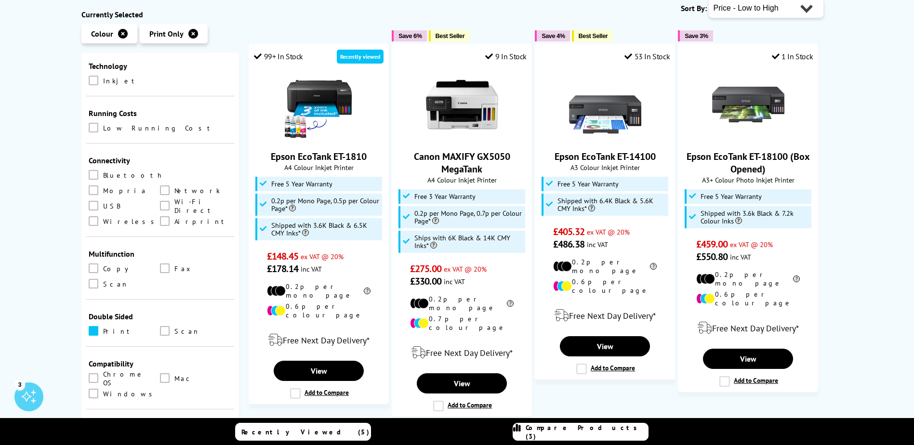
click at [92, 326] on span at bounding box center [94, 331] width 10 height 10
click at [103, 328] on input "checkbox" at bounding box center [103, 328] width 0 height 0
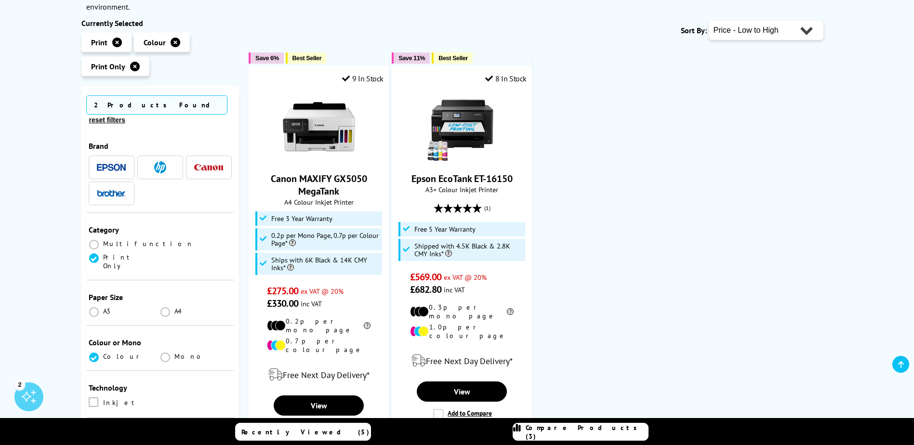
scroll to position [193, 0]
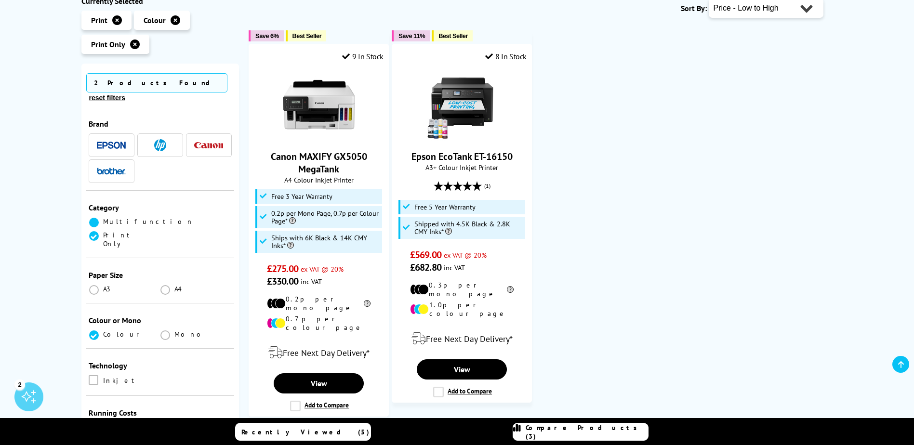
click at [96, 218] on span at bounding box center [94, 223] width 10 height 10
click at [103, 219] on input "radio" at bounding box center [103, 219] width 0 height 0
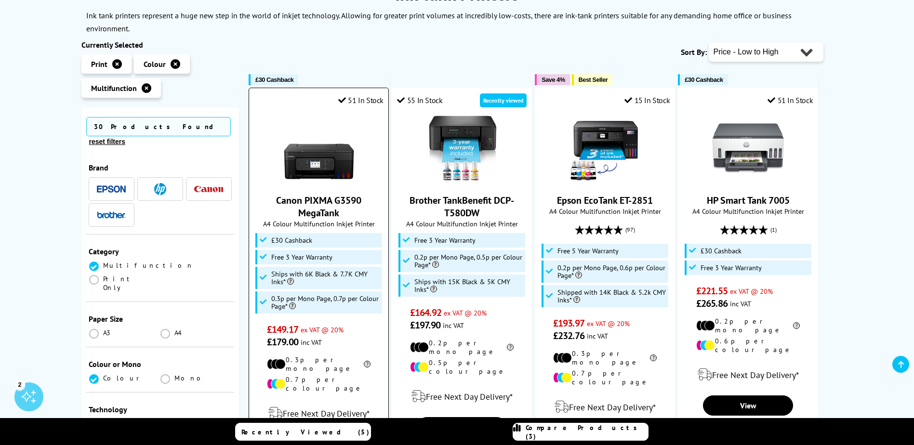
scroll to position [145, 0]
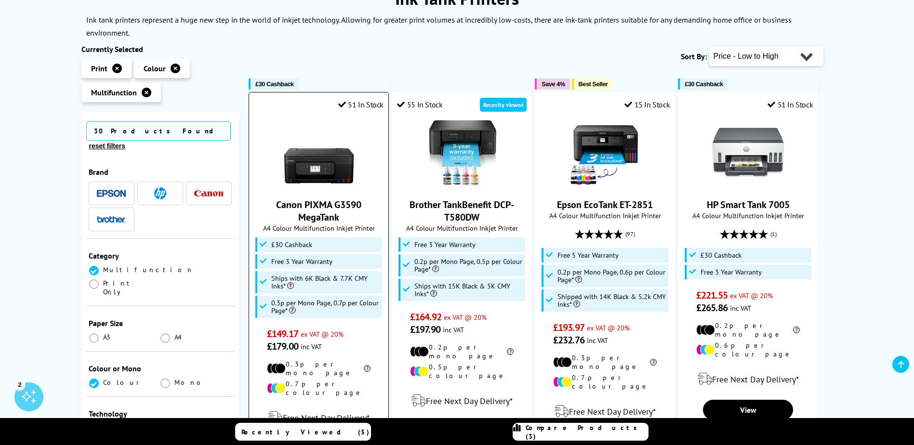
click at [347, 153] on img at bounding box center [319, 153] width 72 height 72
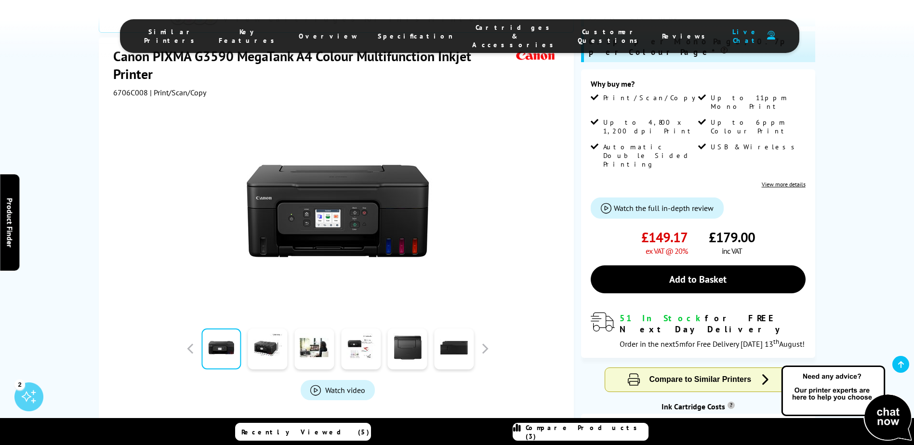
scroll to position [193, 0]
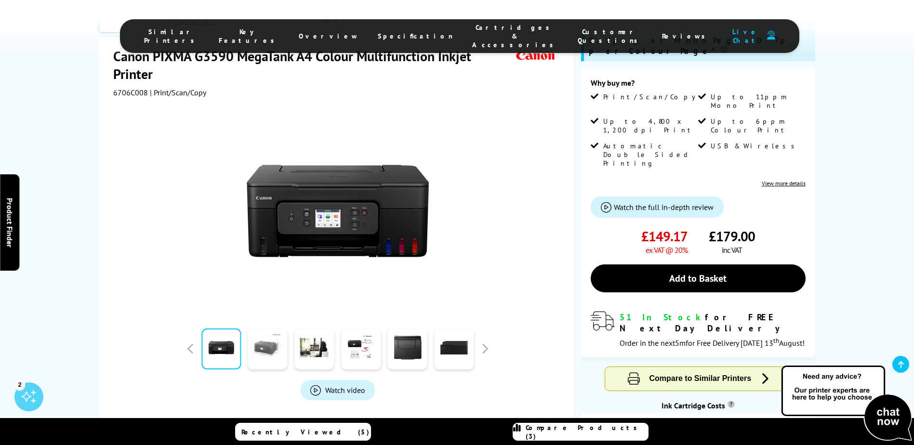
click at [262, 329] on link at bounding box center [268, 349] width 40 height 41
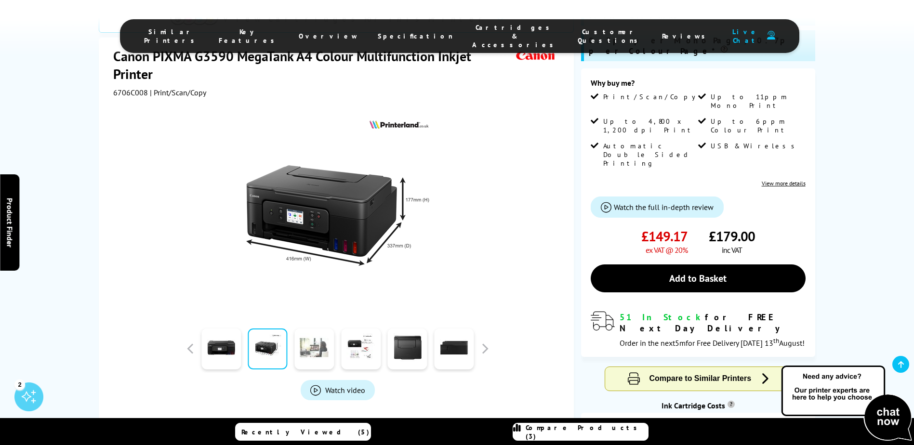
click at [324, 329] on link at bounding box center [314, 349] width 40 height 41
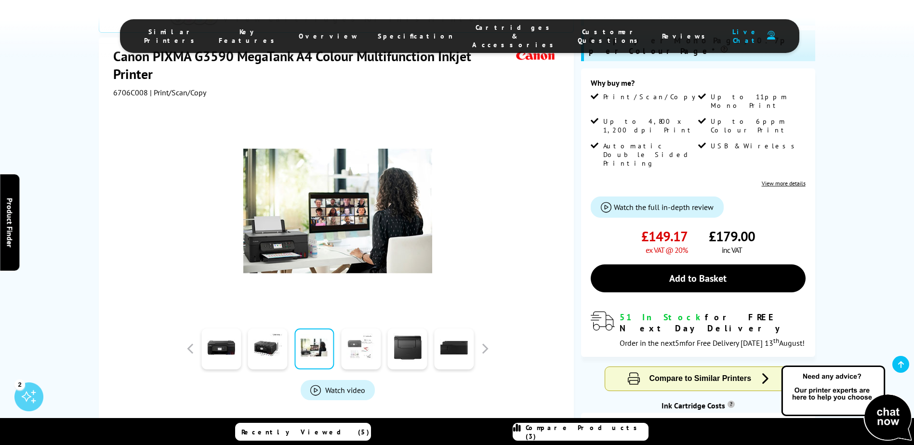
click at [351, 329] on link at bounding box center [361, 349] width 40 height 41
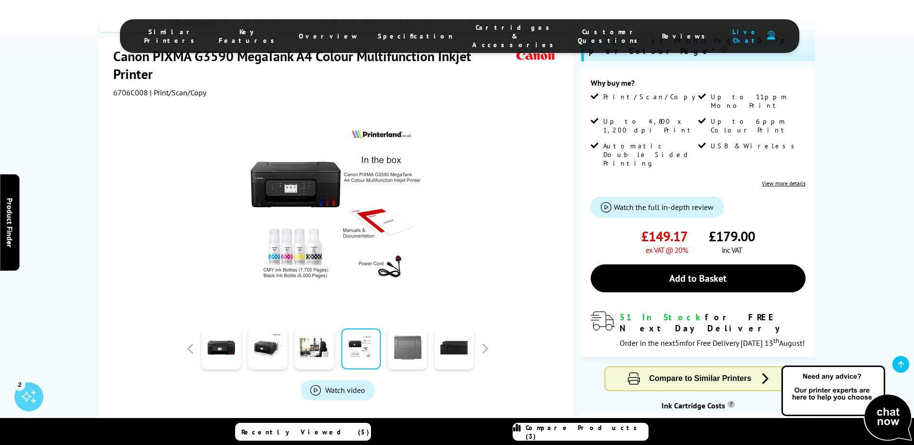
click at [404, 329] on link at bounding box center [408, 349] width 40 height 41
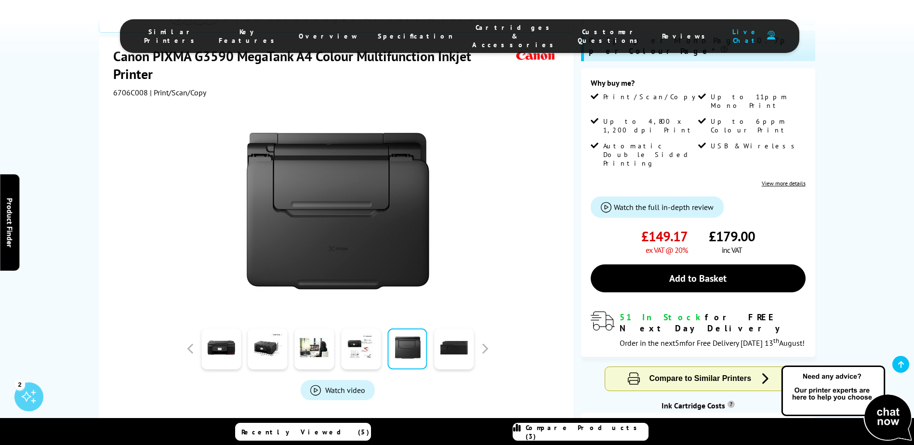
scroll to position [241, 0]
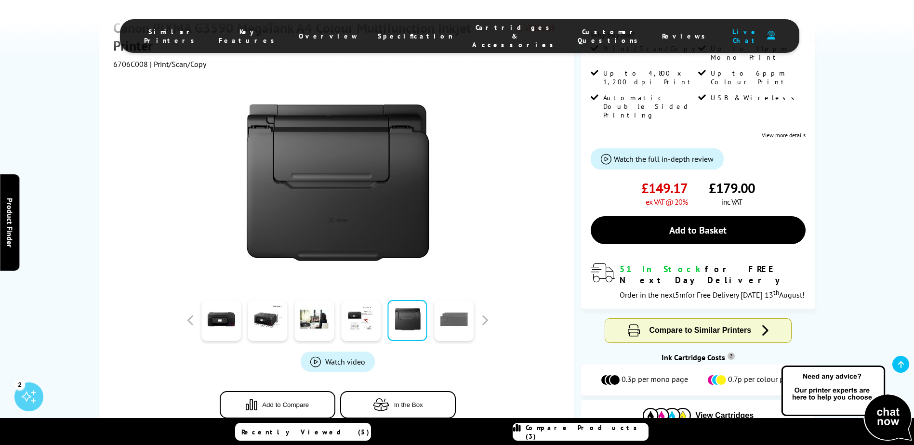
click at [459, 300] on link at bounding box center [454, 320] width 40 height 41
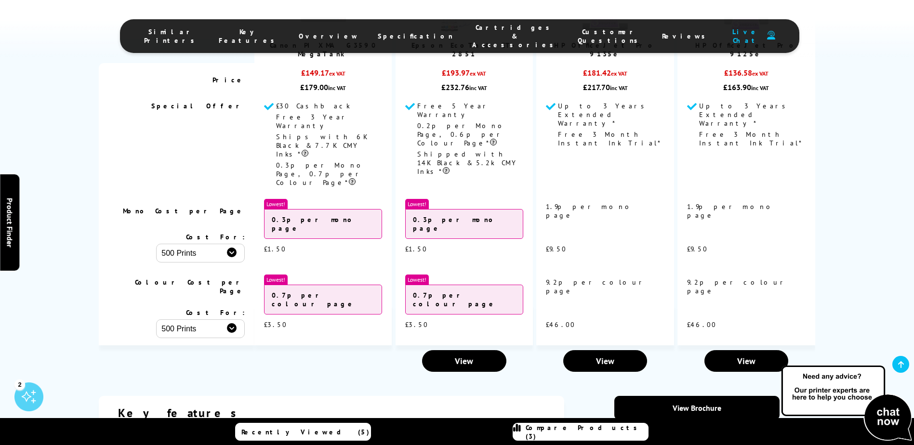
scroll to position [1109, 0]
